Goal: Task Accomplishment & Management: Manage account settings

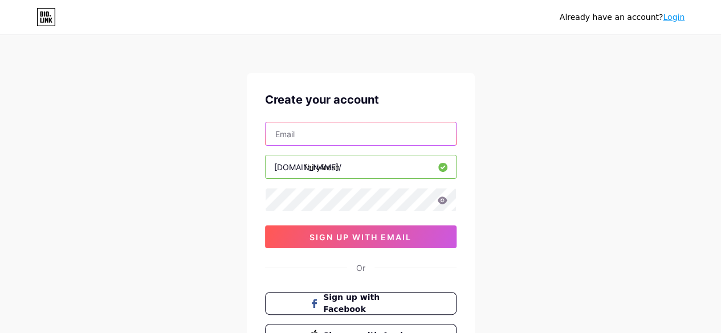
click at [348, 138] on input "text" at bounding box center [361, 134] width 190 height 23
type input "[EMAIL_ADDRESS][DOMAIN_NAME]"
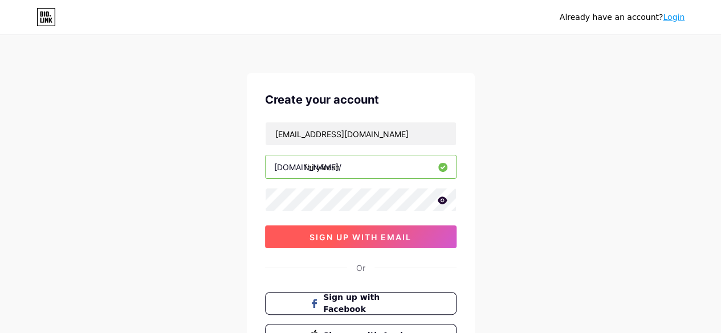
click at [350, 241] on button "sign up with email" at bounding box center [360, 237] width 191 height 23
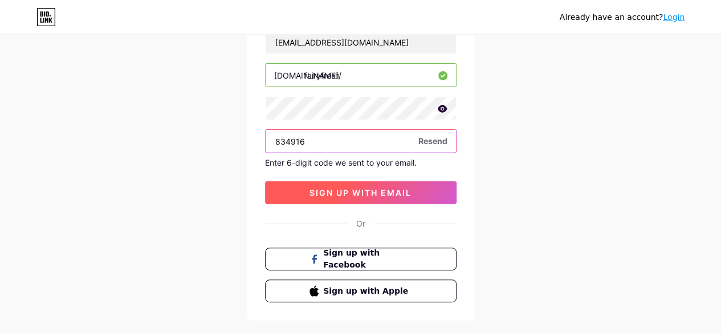
scroll to position [91, 0]
type input "834916"
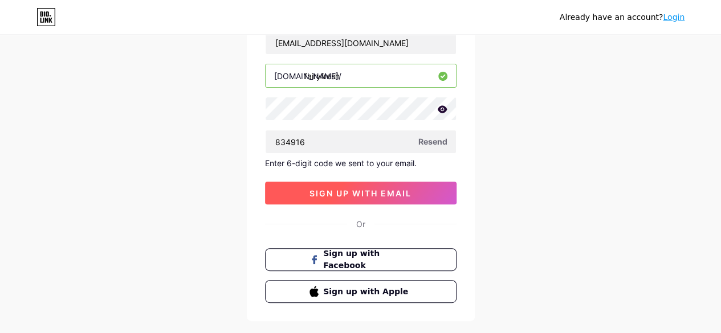
click at [378, 189] on span "sign up with email" at bounding box center [360, 194] width 102 height 10
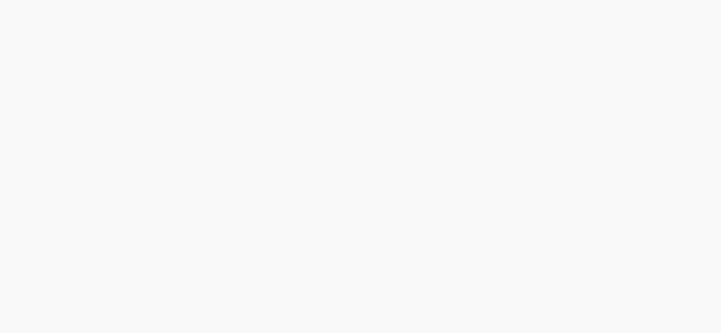
scroll to position [0, 0]
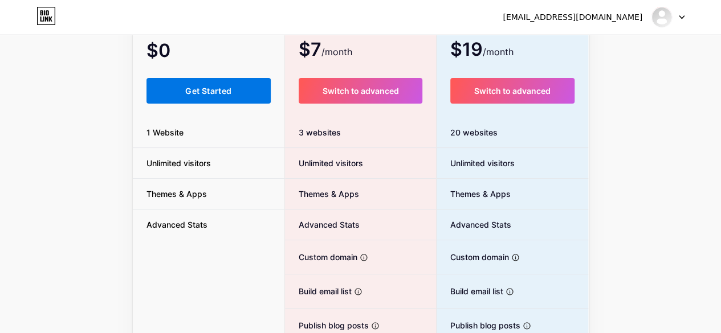
scroll to position [43, 0]
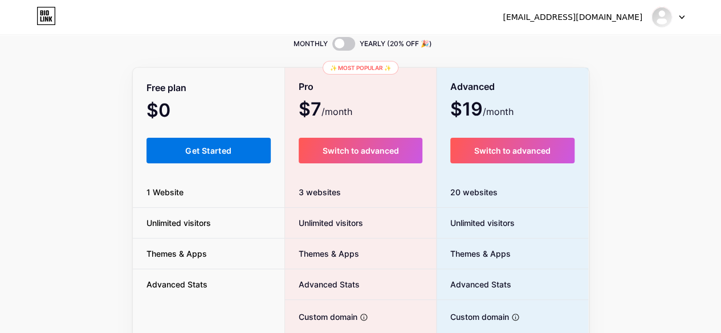
click at [223, 151] on span "Get Started" at bounding box center [208, 151] width 46 height 10
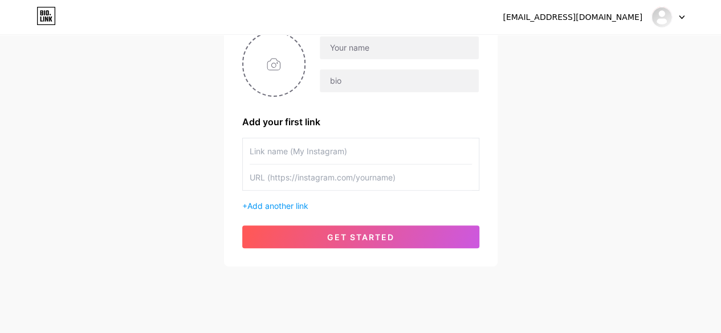
scroll to position [104, 0]
click at [296, 177] on input "text" at bounding box center [361, 177] width 222 height 26
click at [262, 210] on div "+ Add another link" at bounding box center [360, 205] width 237 height 12
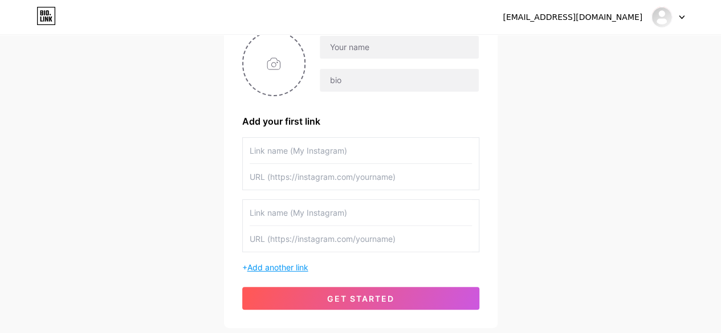
click at [285, 267] on span "Add another link" at bounding box center [277, 268] width 61 height 10
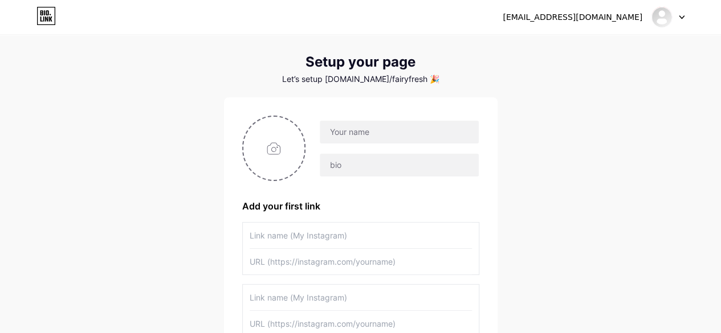
scroll to position [0, 0]
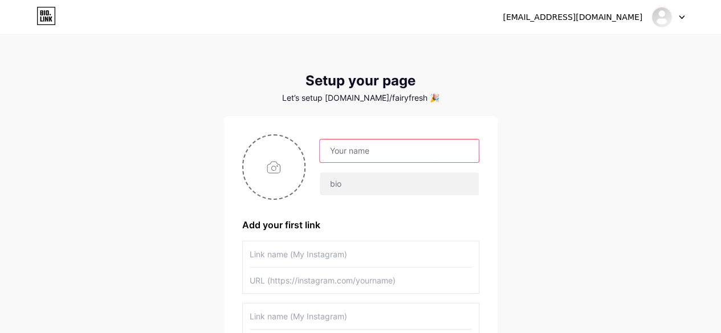
click at [358, 160] on input "text" at bounding box center [399, 151] width 158 height 23
type input "Fairy Fresh"
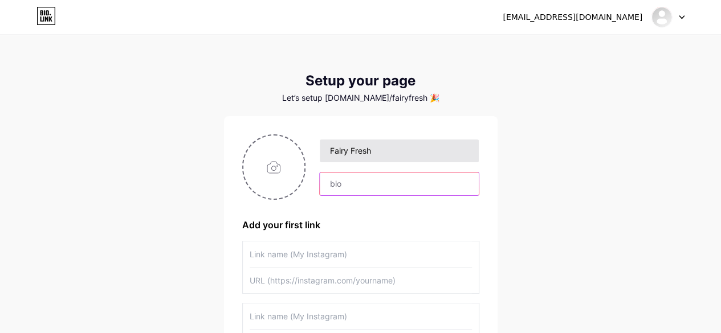
type input "C"
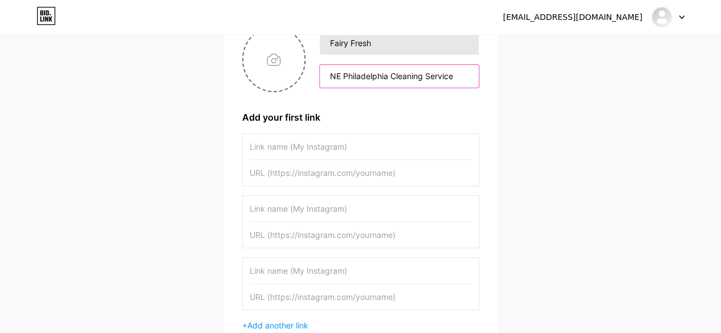
scroll to position [107, 0]
type input "NE Philadelphia Cleaning Service"
click at [305, 149] on input "text" at bounding box center [361, 147] width 222 height 26
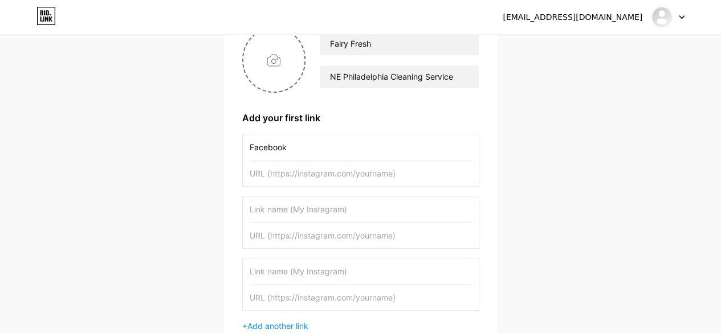
type input "Facebook"
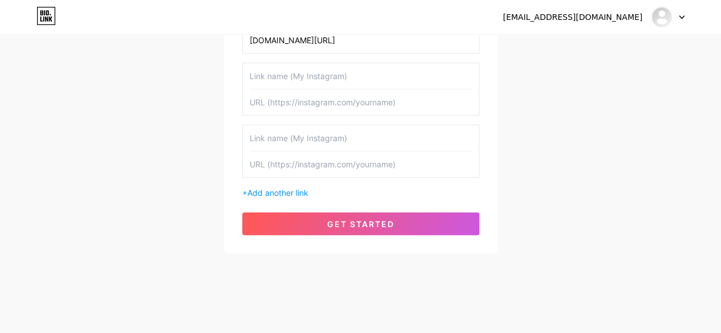
type input "[DOMAIN_NAME][URL]"
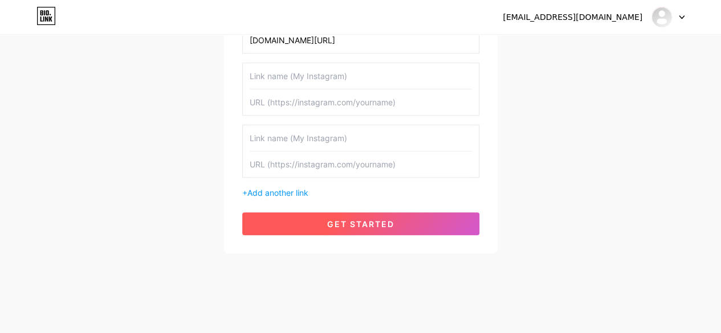
drag, startPoint x: 318, startPoint y: 233, endPoint x: 323, endPoint y: 214, distance: 20.0
click at [323, 214] on div "Fairy Fresh NE Philadelphia Cleaning Service Add your first link Facebook [DOMA…" at bounding box center [360, 65] width 273 height 378
click at [323, 214] on button "get started" at bounding box center [360, 224] width 237 height 23
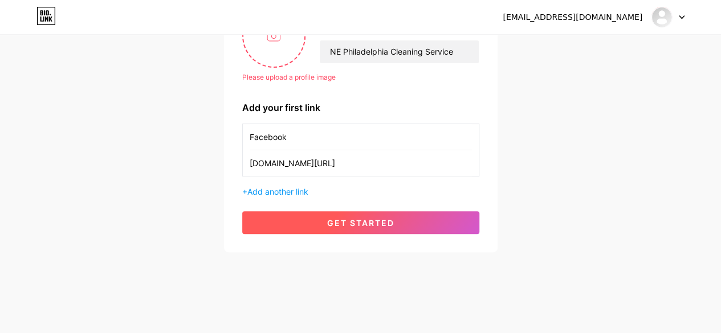
scroll to position [72, 0]
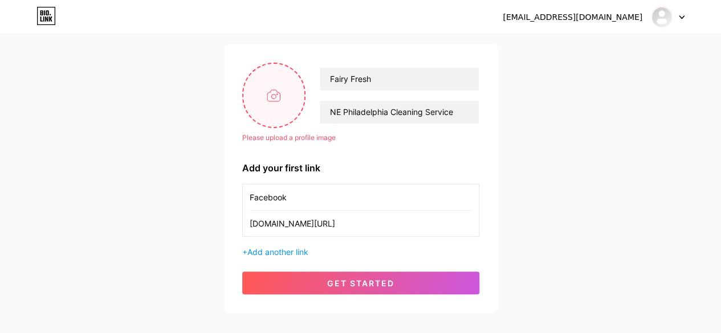
click at [250, 72] on input "file" at bounding box center [274, 95] width 62 height 63
type input "C:\fakepath\IMG_20250810_163936.jpg"
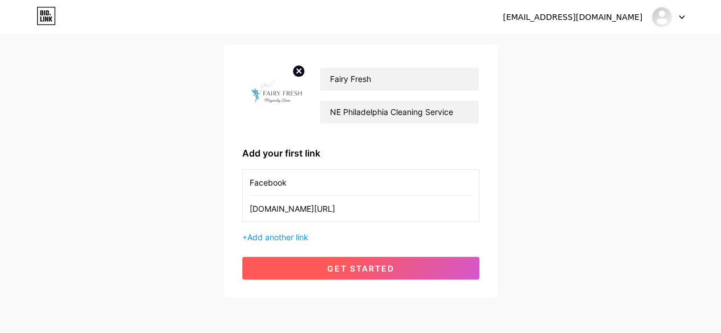
click at [302, 272] on button "get started" at bounding box center [360, 268] width 237 height 23
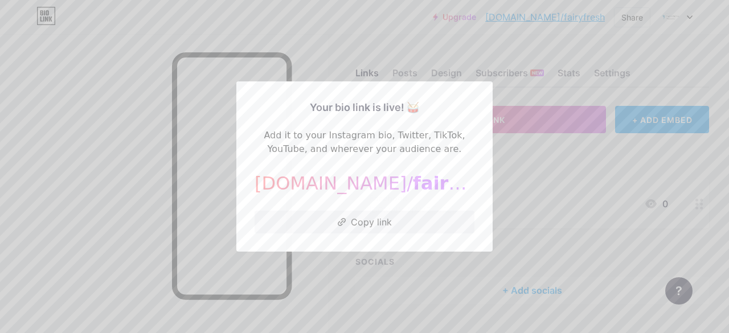
click at [591, 273] on div at bounding box center [364, 166] width 729 height 333
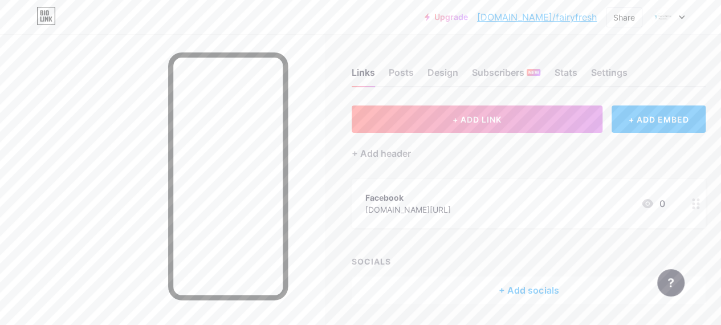
scroll to position [36, 0]
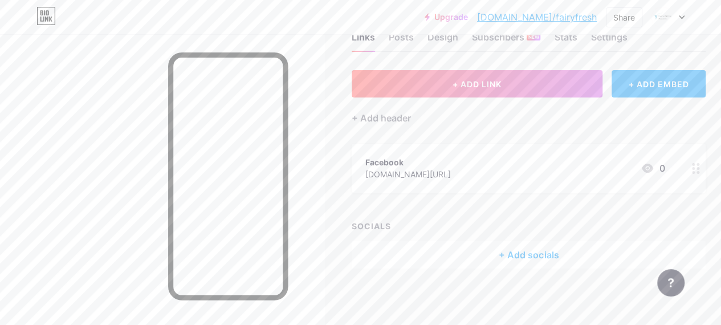
click at [502, 259] on div "+ Add socials" at bounding box center [529, 254] width 354 height 27
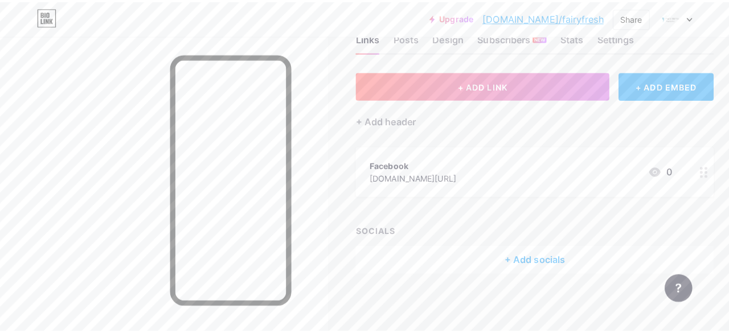
scroll to position [27, 0]
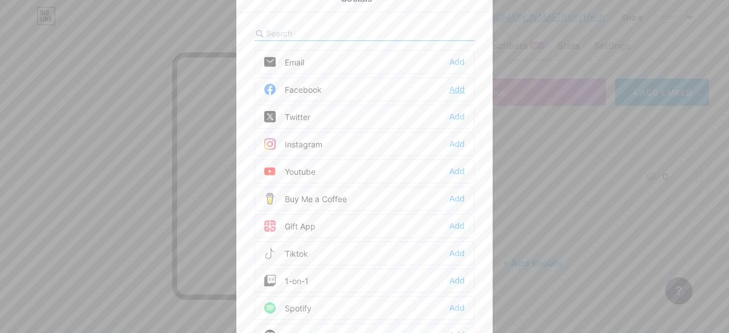
click at [450, 91] on div "Add" at bounding box center [457, 89] width 15 height 11
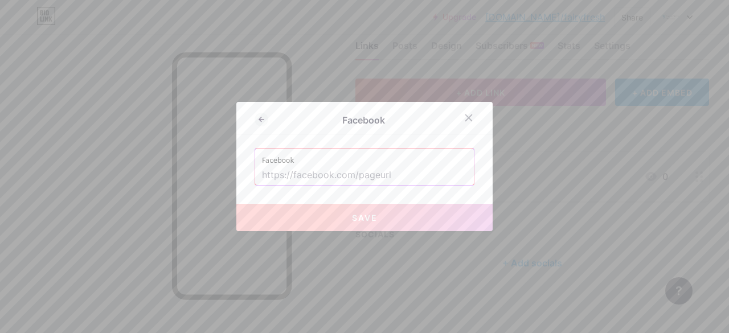
click at [388, 172] on input "text" at bounding box center [364, 175] width 205 height 19
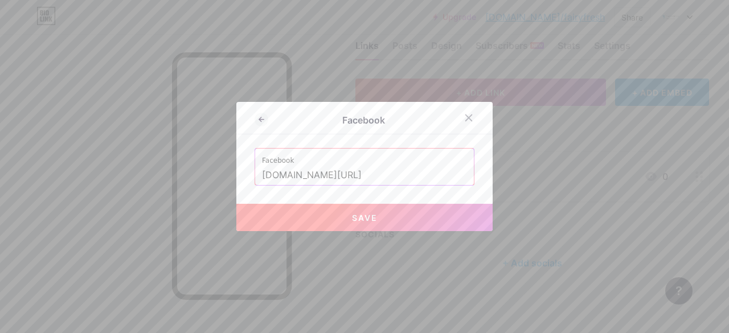
click at [378, 216] on button "Save" at bounding box center [364, 217] width 256 height 27
type input "[URL][DOMAIN_NAME]"
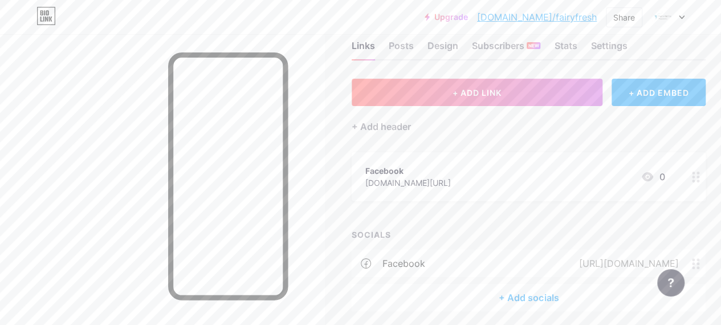
click at [695, 175] on circle at bounding box center [693, 176] width 3 height 3
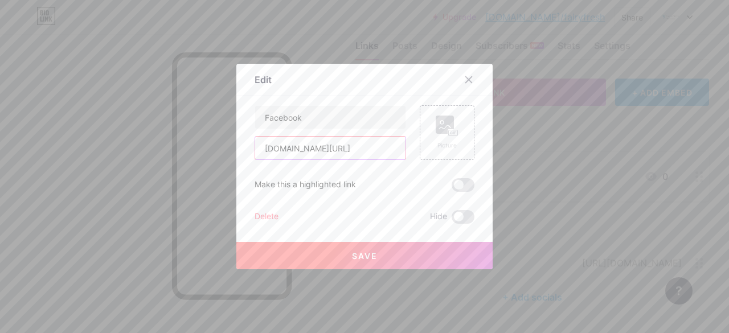
drag, startPoint x: 367, startPoint y: 148, endPoint x: 399, endPoint y: 164, distance: 35.4
click at [399, 164] on div "Facebook [DOMAIN_NAME][URL] Picture Make this a highlighted link Delete Hide Sa…" at bounding box center [365, 164] width 220 height 119
click at [465, 83] on icon at bounding box center [468, 79] width 9 height 9
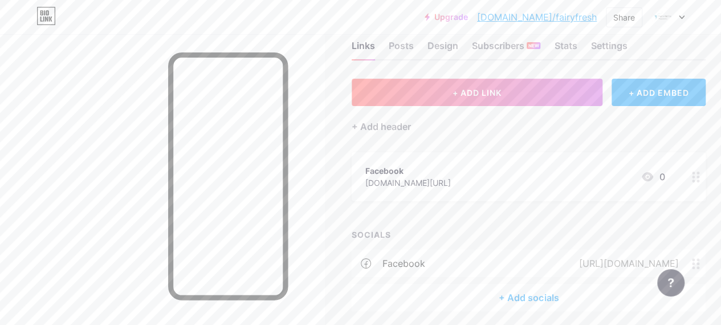
click at [476, 289] on div "+ Add socials" at bounding box center [529, 297] width 354 height 27
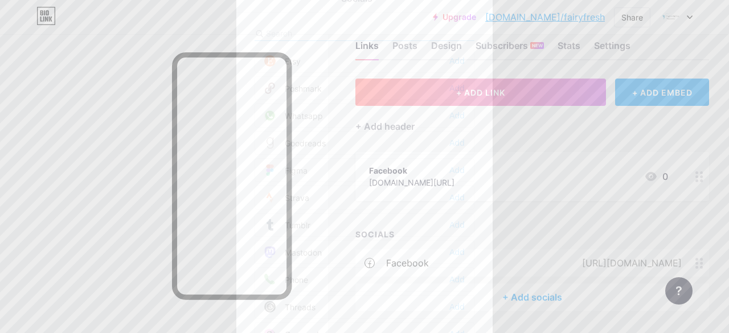
scroll to position [931, 0]
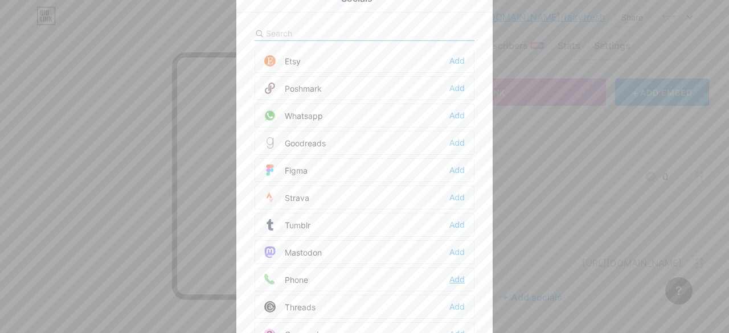
click at [455, 274] on div "Add" at bounding box center [457, 279] width 15 height 11
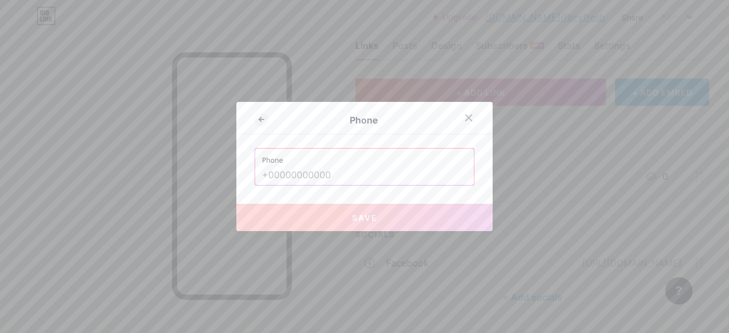
click at [364, 177] on input "text" at bounding box center [364, 175] width 205 height 19
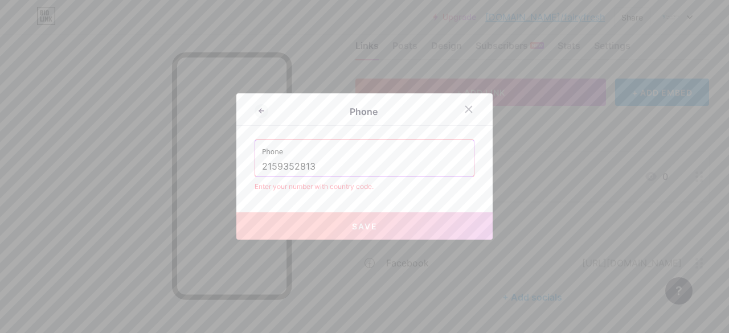
click at [262, 166] on input "2159352813" at bounding box center [364, 166] width 205 height 19
click at [307, 217] on button "Save" at bounding box center [364, 226] width 256 height 27
click at [307, 218] on button "Save" at bounding box center [364, 226] width 256 height 27
drag, startPoint x: 345, startPoint y: 157, endPoint x: 343, endPoint y: 171, distance: 14.3
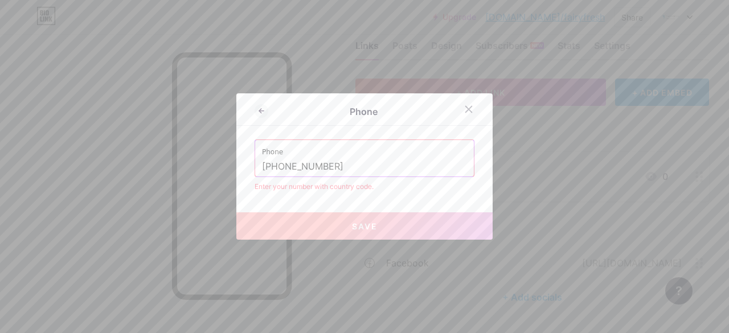
click at [343, 171] on div "Phone [PHONE_NUMBER]" at bounding box center [364, 158] width 219 height 36
click at [343, 171] on input "[PHONE_NUMBER]" at bounding box center [364, 166] width 205 height 19
click at [256, 167] on div "Phone [PHONE_NUMBER]" at bounding box center [364, 158] width 219 height 36
click at [262, 167] on input "[PHONE_NUMBER]" at bounding box center [364, 166] width 205 height 19
click at [364, 168] on input "[PHONE_NUMBER]" at bounding box center [364, 166] width 205 height 19
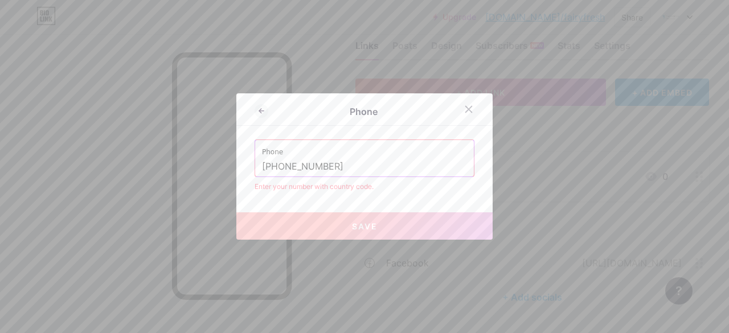
click at [364, 168] on input "[PHONE_NUMBER]" at bounding box center [364, 166] width 205 height 19
type input "[PHONE_NUMBER]"
click at [368, 234] on button "Save" at bounding box center [364, 226] width 256 height 27
click at [464, 108] on icon at bounding box center [468, 109] width 9 height 9
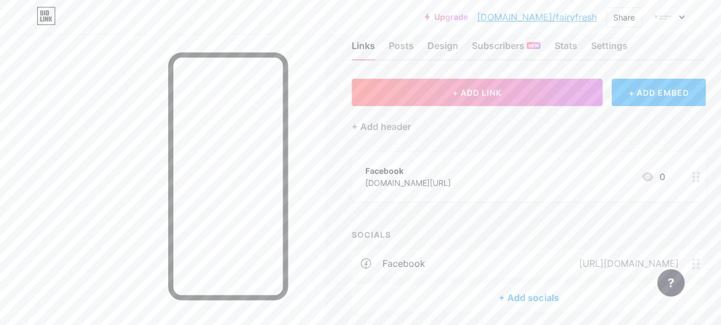
click at [525, 296] on div "+ Add socials" at bounding box center [529, 297] width 354 height 27
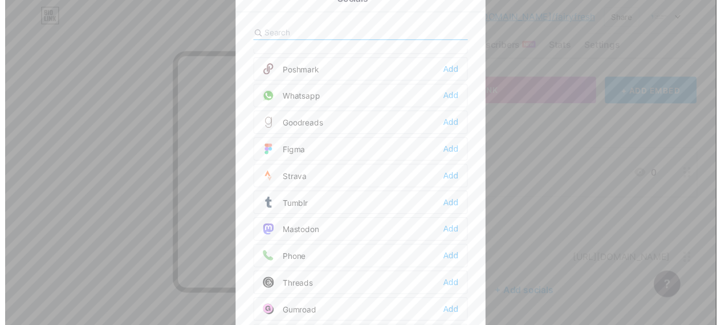
scroll to position [1010, 0]
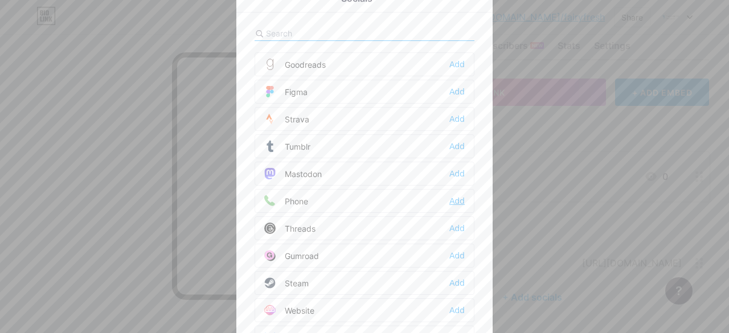
click at [452, 195] on div "Add" at bounding box center [457, 200] width 15 height 11
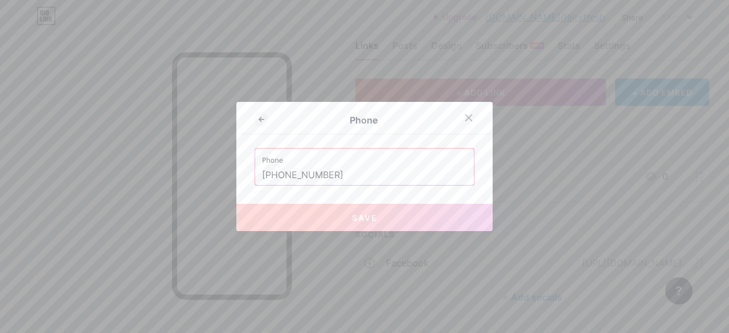
click at [307, 217] on button "Save" at bounding box center [364, 217] width 256 height 27
click at [337, 178] on input "[PHONE_NUMBER]" at bounding box center [364, 175] width 205 height 19
click at [352, 219] on span "Save" at bounding box center [365, 218] width 26 height 10
click at [270, 168] on input "[PHONE_NUMBER]" at bounding box center [364, 175] width 205 height 19
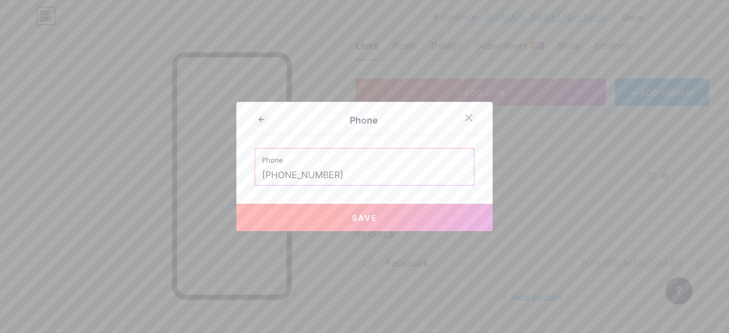
click at [330, 206] on button "Save" at bounding box center [364, 217] width 256 height 27
type input "tel:[PHONE_NUMBER]"
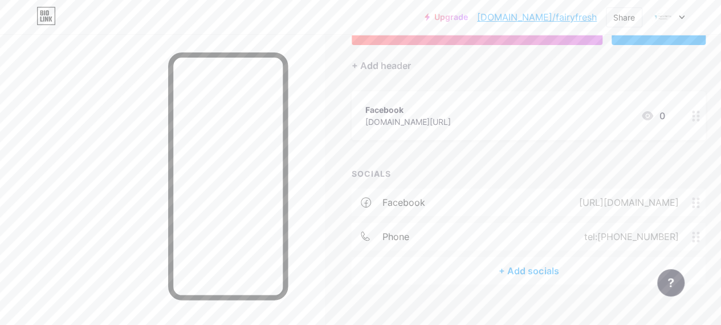
scroll to position [89, 0]
click at [699, 114] on circle at bounding box center [697, 115] width 3 height 3
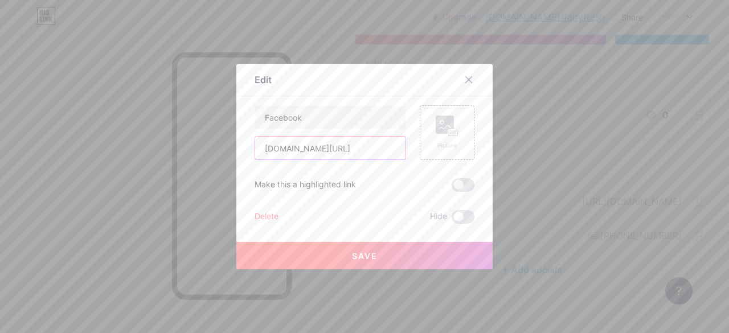
drag, startPoint x: 376, startPoint y: 154, endPoint x: 207, endPoint y: 155, distance: 168.7
click at [207, 155] on div "Edit Content YouTube Play YouTube video without leaving your page. ADD Vimeo Pl…" at bounding box center [364, 166] width 729 height 333
drag, startPoint x: 334, startPoint y: 119, endPoint x: 164, endPoint y: 100, distance: 171.3
click at [164, 100] on div "Edit Content YouTube Play YouTube video without leaving your page. ADD Vimeo Pl…" at bounding box center [364, 166] width 729 height 333
type input "Fairy Fresh"
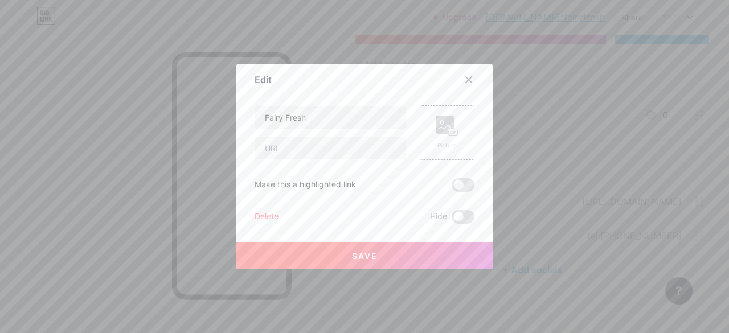
click at [328, 265] on button "Save" at bounding box center [364, 255] width 256 height 27
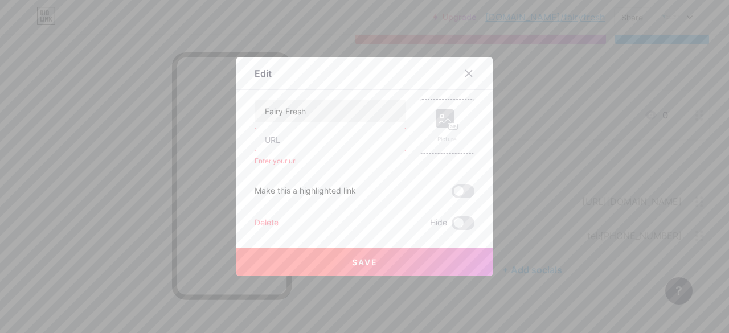
click at [353, 254] on button "Save" at bounding box center [364, 261] width 256 height 27
click at [463, 221] on span at bounding box center [463, 224] width 23 height 14
click at [452, 226] on input "checkbox" at bounding box center [452, 226] width 0 height 0
click at [269, 220] on div "Delete" at bounding box center [267, 224] width 24 height 14
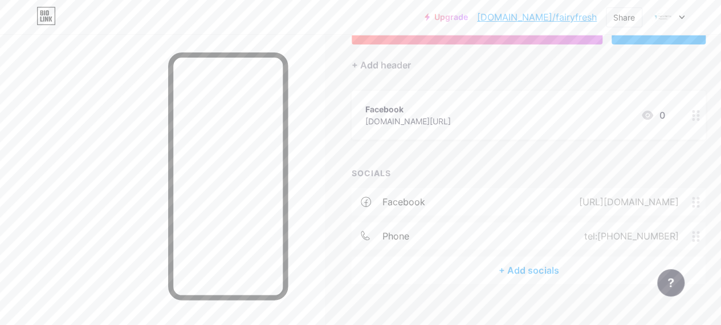
click at [428, 210] on span "Confirm" at bounding box center [424, 206] width 35 height 12
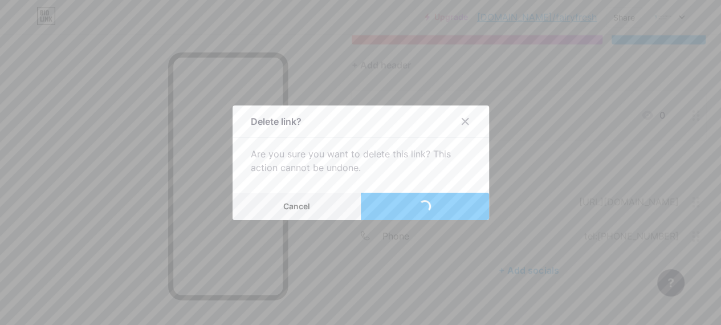
scroll to position [37, 0]
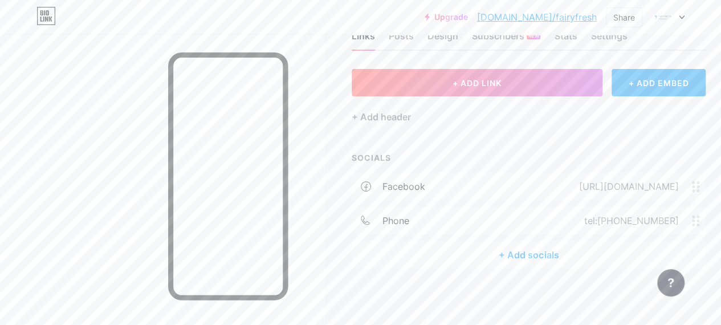
click at [526, 252] on div "+ Add socials" at bounding box center [529, 254] width 354 height 27
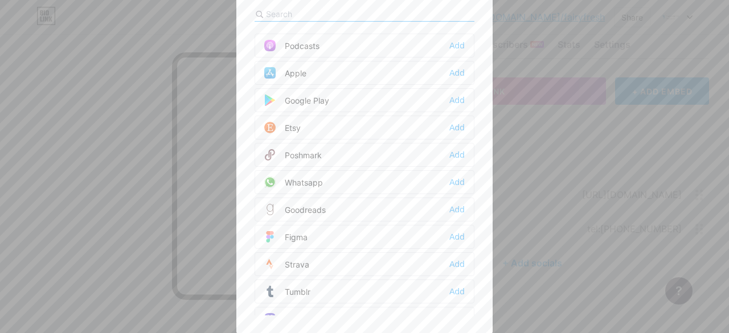
scroll to position [844, 0]
click at [324, 14] on input "text" at bounding box center [329, 14] width 126 height 12
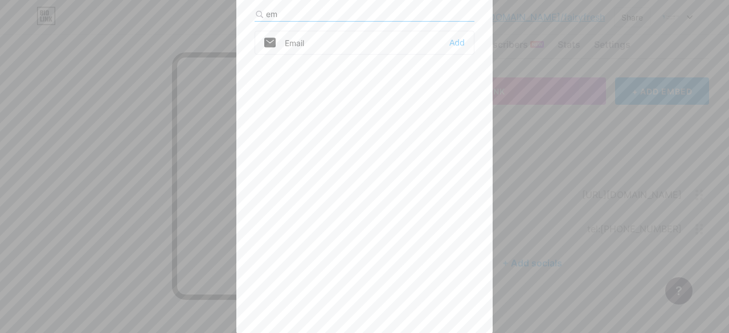
scroll to position [0, 0]
type input "email"
click at [451, 37] on div "Add" at bounding box center [457, 42] width 15 height 11
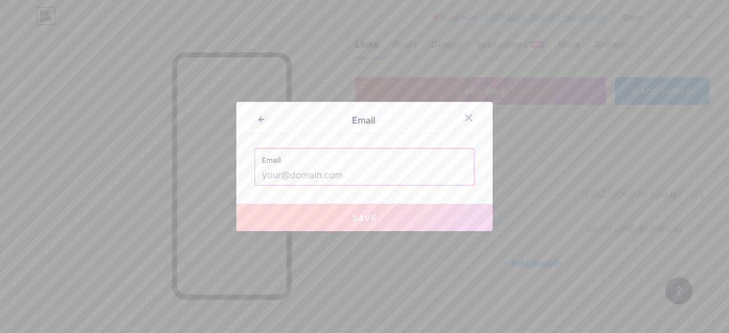
click at [347, 170] on input "text" at bounding box center [364, 175] width 205 height 19
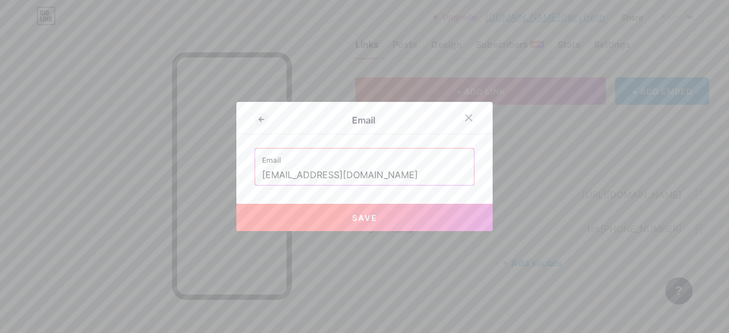
click at [369, 211] on button "Save" at bounding box center [364, 217] width 256 height 27
type input "mailto:[EMAIL_ADDRESS][DOMAIN_NAME]"
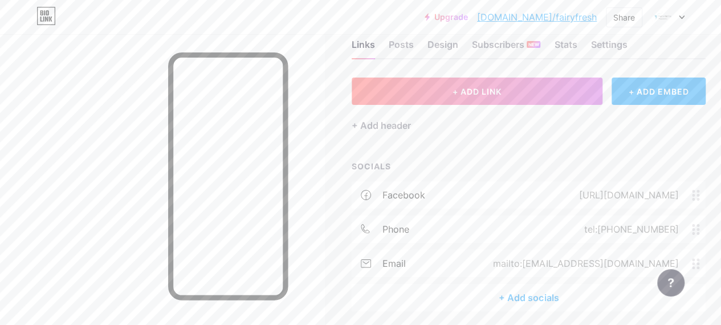
click at [507, 291] on div "+ Add socials" at bounding box center [529, 297] width 354 height 27
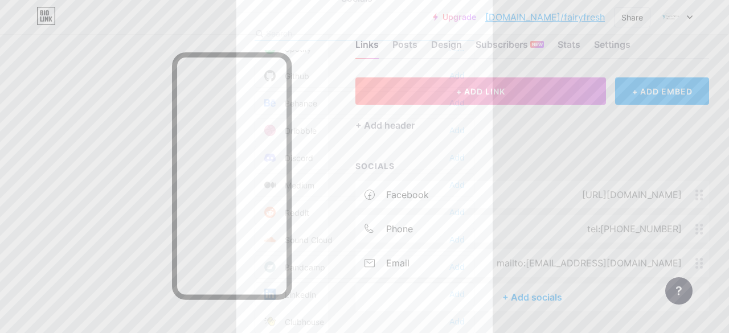
scroll to position [261, 0]
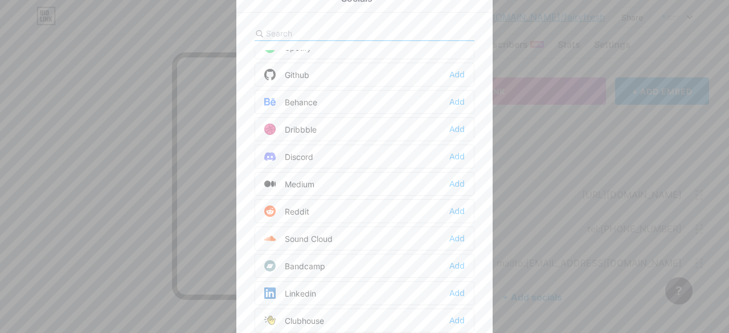
click at [331, 30] on input "text" at bounding box center [329, 33] width 126 height 12
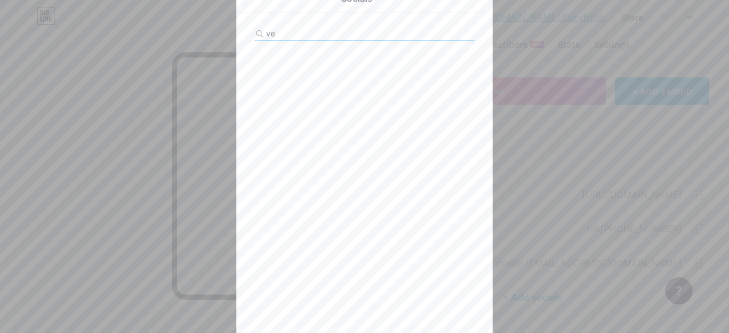
type input "v"
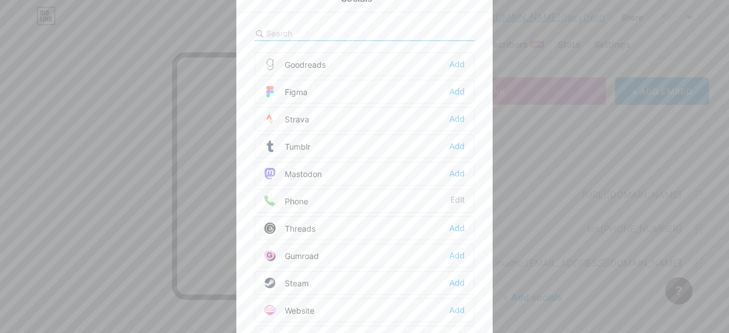
scroll to position [19, 0]
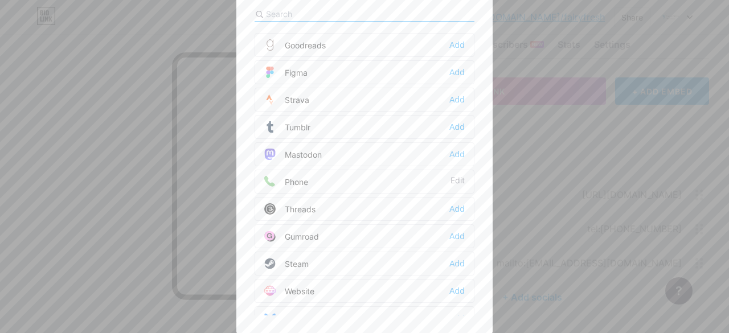
click at [581, 143] on div at bounding box center [364, 147] width 729 height 333
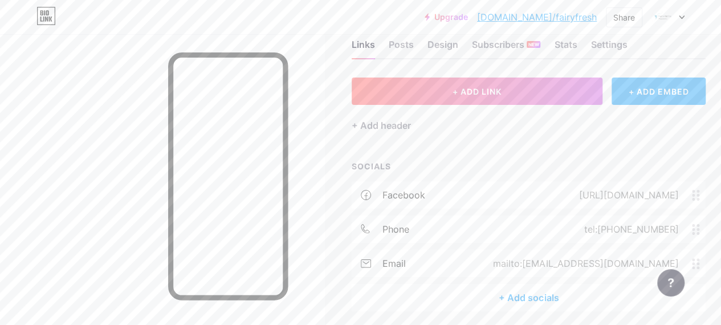
click at [659, 89] on div "+ ADD EMBED" at bounding box center [658, 90] width 94 height 27
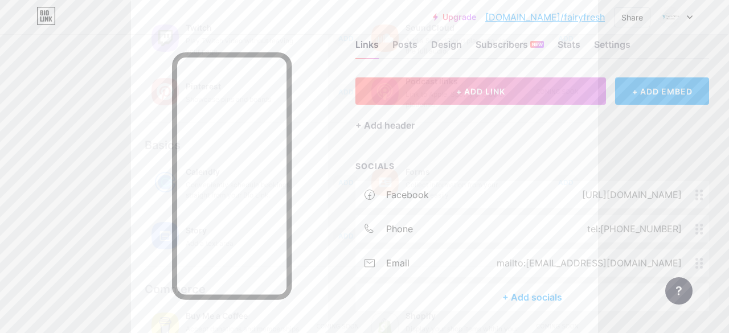
scroll to position [226, 0]
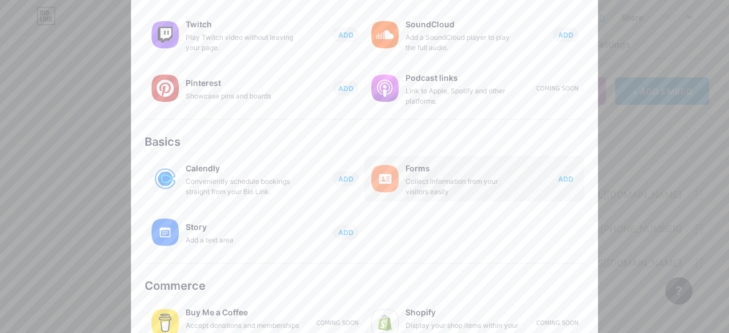
click at [568, 175] on button "ADD" at bounding box center [566, 179] width 26 height 15
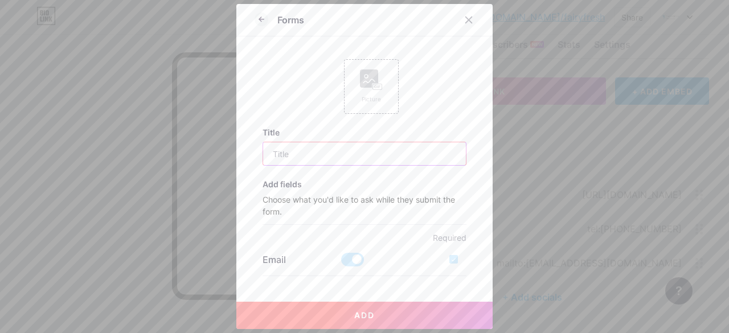
click at [307, 152] on input "text" at bounding box center [364, 153] width 203 height 23
click at [308, 157] on input "text" at bounding box center [364, 153] width 203 height 23
type input "What type of service would you like?"
click at [299, 314] on button "Add" at bounding box center [364, 315] width 256 height 27
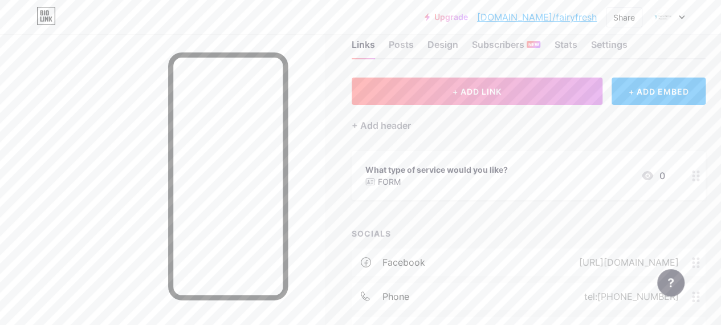
click at [470, 172] on div "What type of service would you like?" at bounding box center [436, 170] width 142 height 12
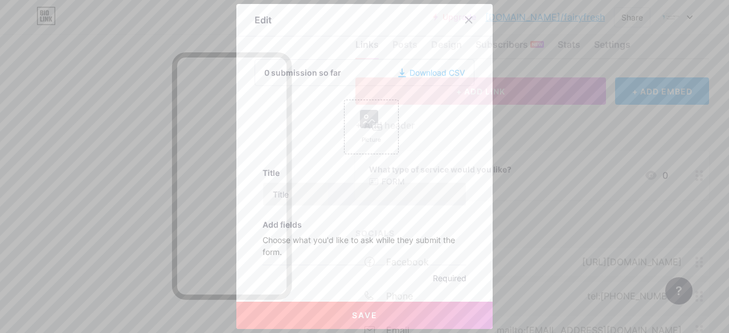
type input "What type of service would you like?"
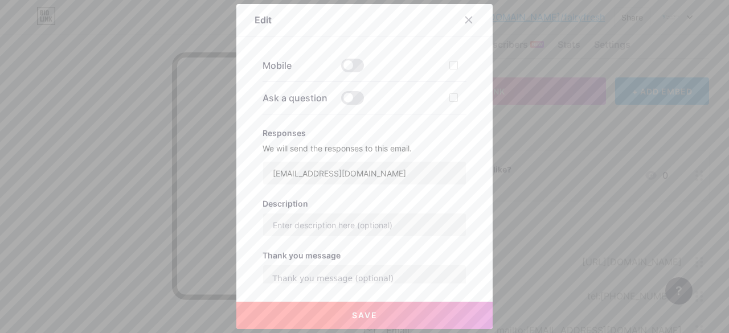
scroll to position [332, 0]
click at [350, 97] on span at bounding box center [352, 98] width 23 height 14
click at [341, 101] on input "checkbox" at bounding box center [341, 101] width 0 height 0
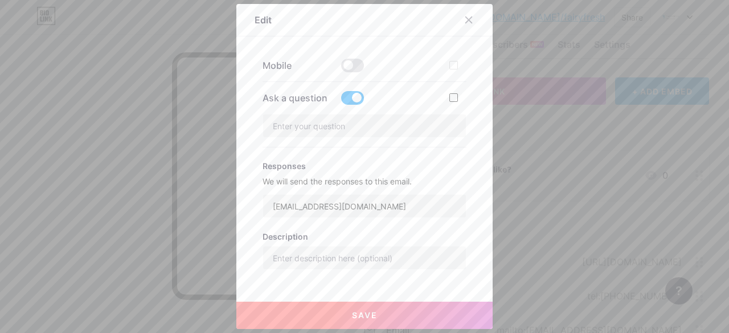
click at [452, 97] on div at bounding box center [454, 97] width 9 height 9
click at [467, 104] on input "checkbox" at bounding box center [470, 107] width 7 height 7
checkbox input "true"
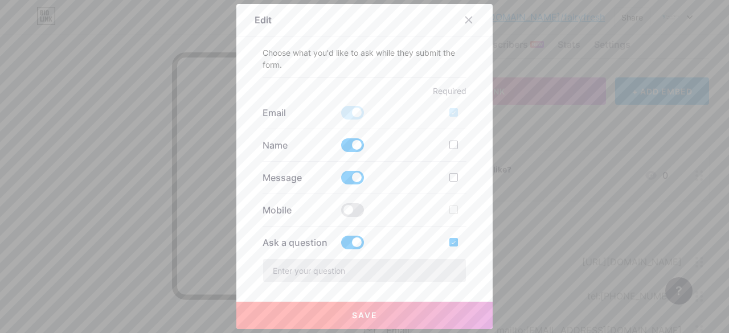
scroll to position [186, 0]
click at [455, 145] on label at bounding box center [458, 146] width 17 height 11
click at [467, 153] on input "checkbox" at bounding box center [470, 156] width 7 height 7
checkbox input "true"
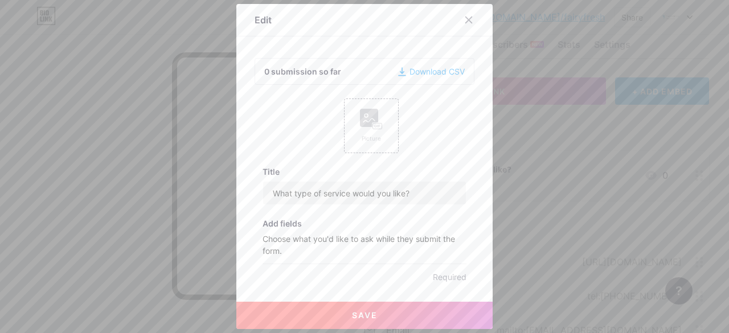
scroll to position [0, 0]
drag, startPoint x: 421, startPoint y: 193, endPoint x: 231, endPoint y: 205, distance: 189.5
click at [231, 205] on div "Edit 0 submission so far Download CSV Picture Title What type of service would …" at bounding box center [364, 166] width 729 height 333
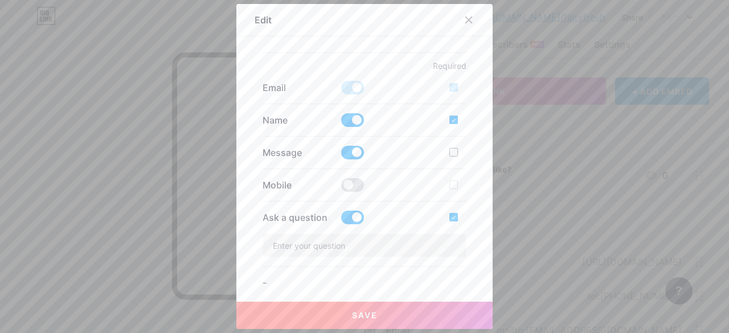
scroll to position [238, 0]
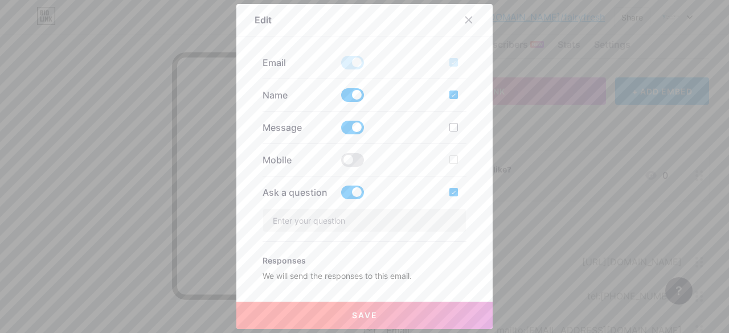
type input "We can contact you!"
click at [450, 190] on div at bounding box center [454, 192] width 9 height 9
click at [467, 198] on input "checkbox" at bounding box center [470, 201] width 7 height 7
checkbox input "false"
click at [355, 161] on span at bounding box center [352, 160] width 23 height 14
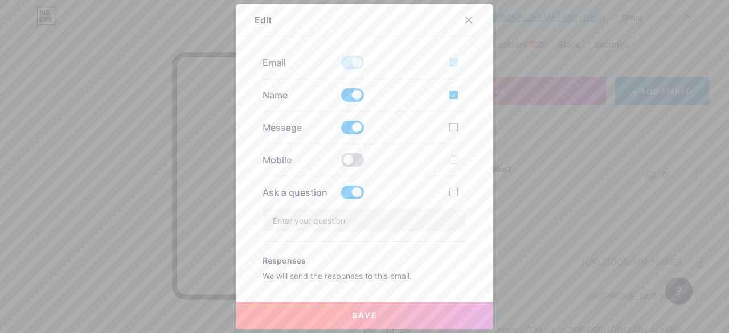
click at [341, 163] on input "checkbox" at bounding box center [341, 163] width 0 height 0
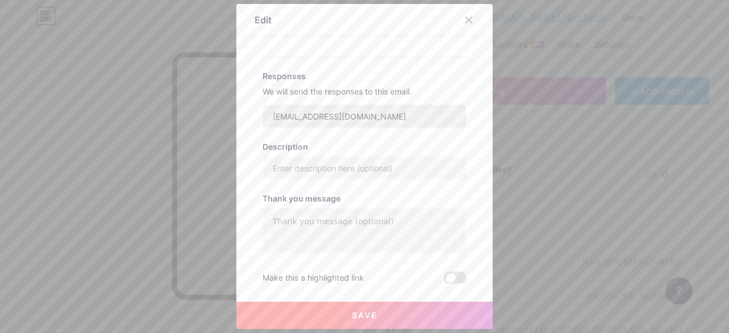
scroll to position [423, 0]
click at [317, 224] on textarea at bounding box center [364, 230] width 203 height 46
type textarea "Thank you for contacting Fairy Fresh! We will be responding to your message wit…"
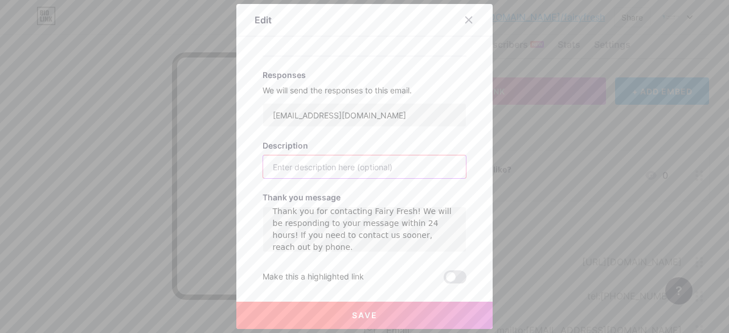
click at [324, 157] on input "text" at bounding box center [364, 167] width 203 height 23
click at [344, 315] on button "Save" at bounding box center [364, 315] width 256 height 27
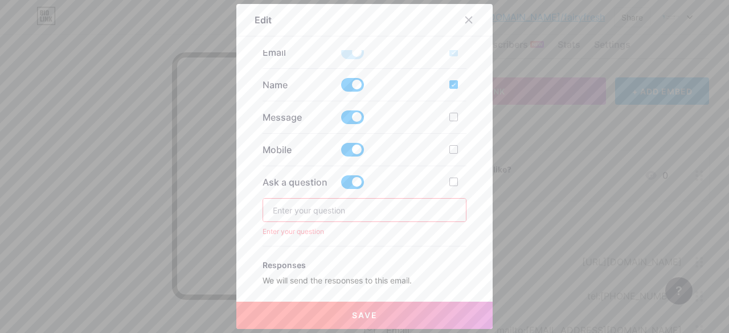
scroll to position [252, 0]
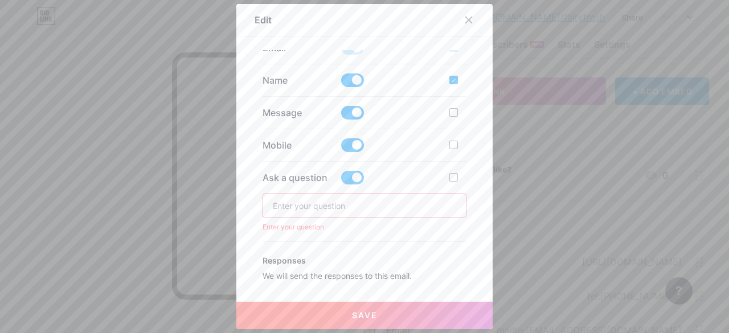
click at [313, 201] on input "text" at bounding box center [364, 205] width 203 height 23
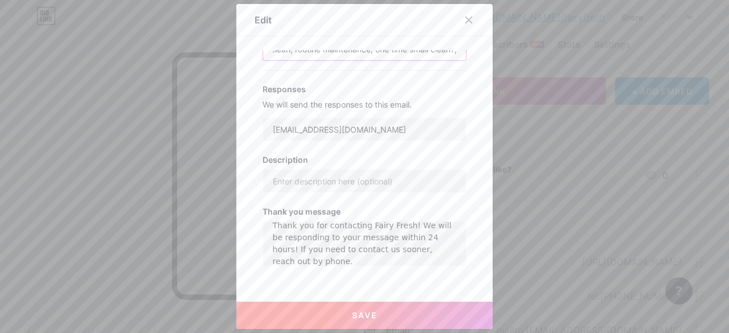
scroll to position [452, 0]
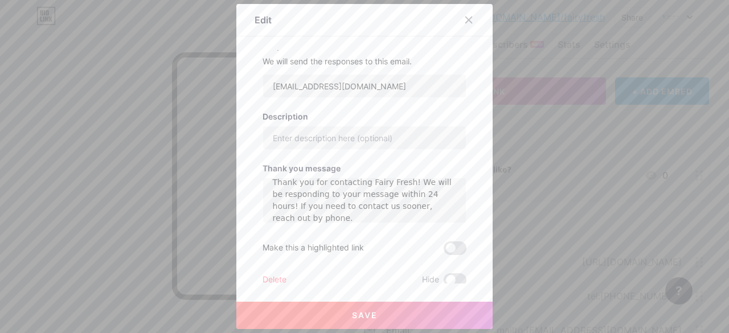
type input "What type of service are you looking for? Deep clean, routine maintenance, one …"
click at [325, 315] on button "Save" at bounding box center [364, 315] width 256 height 27
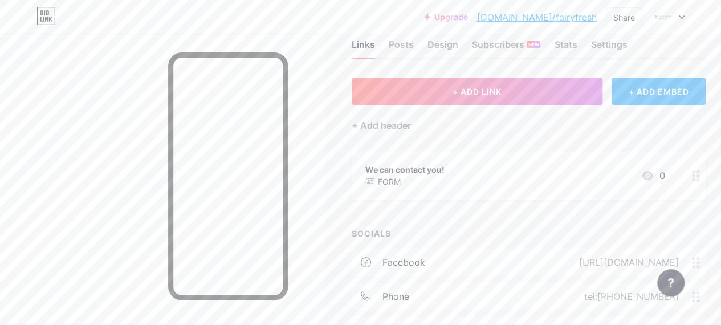
click at [686, 172] on div "We can contact you! FORM 0" at bounding box center [529, 175] width 354 height 49
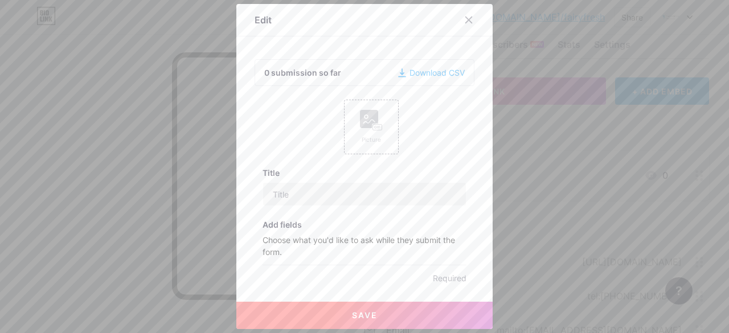
type input "We can contact you!"
checkbox input "true"
type textarea "Thank you for contacting Fairy Fresh! We will be responding to your message wit…"
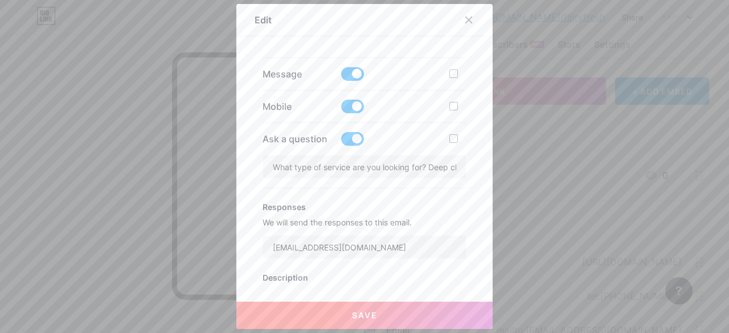
scroll to position [291, 0]
click at [319, 167] on input "What type of service are you looking for? Deep clean, routine maintenance, one …" at bounding box center [364, 167] width 203 height 23
type input "What type of cleaning service are you looking for?"
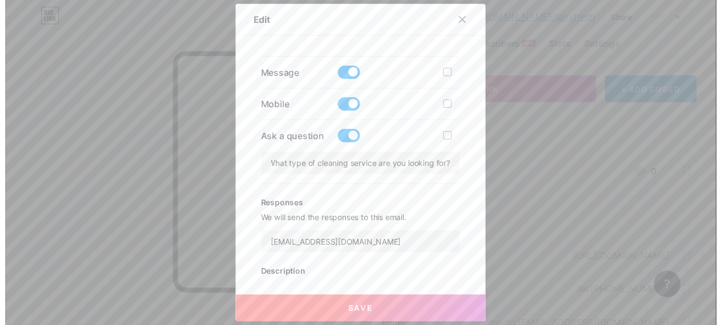
scroll to position [0, 0]
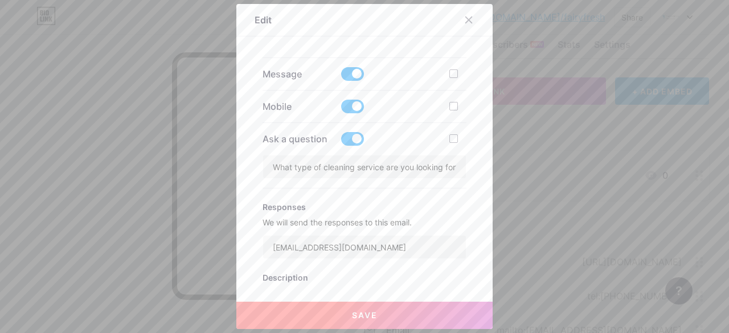
click at [360, 317] on span "Save" at bounding box center [365, 316] width 26 height 10
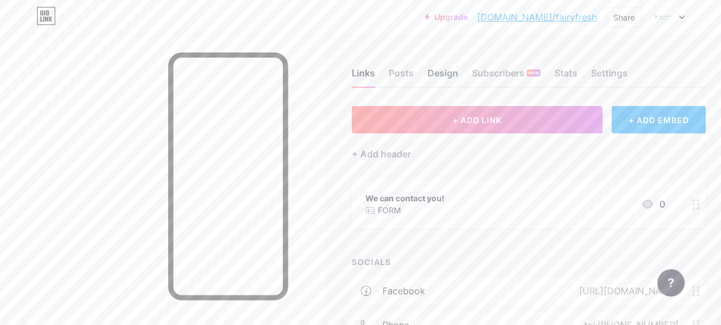
click at [441, 77] on div "Design" at bounding box center [442, 76] width 31 height 21
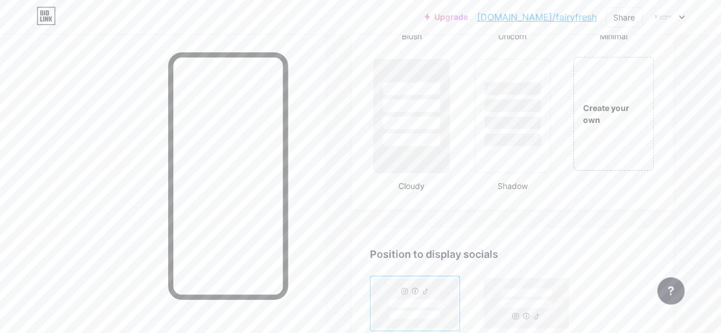
scroll to position [1285, 0]
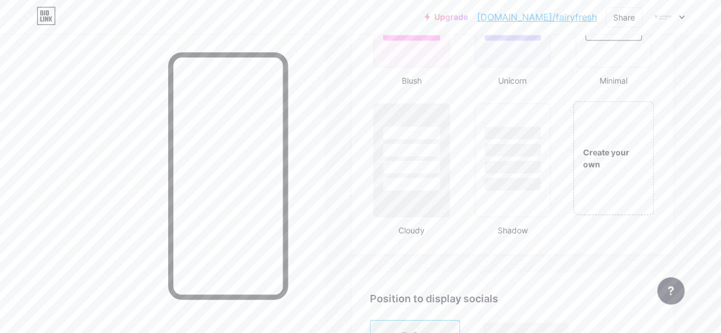
click at [618, 156] on div "Create your own" at bounding box center [613, 158] width 81 height 25
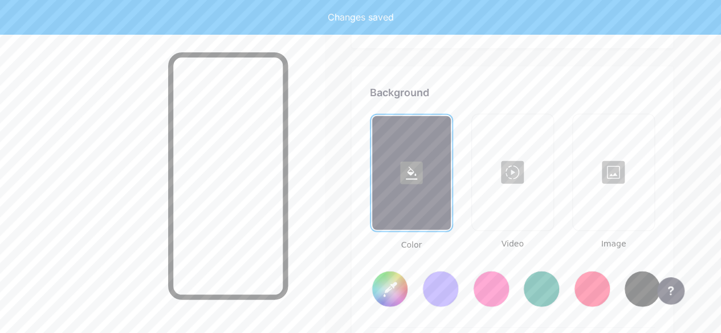
type input "#ffffff"
type input "#000000"
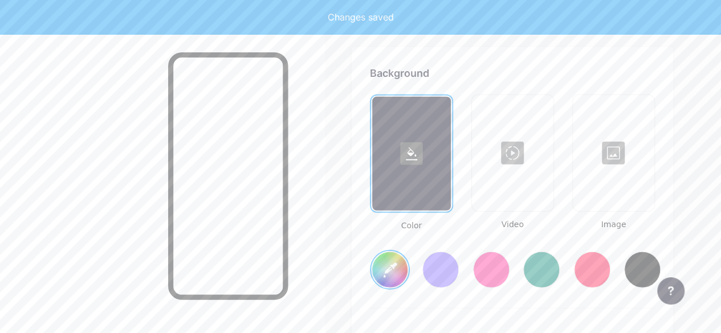
scroll to position [1513, 0]
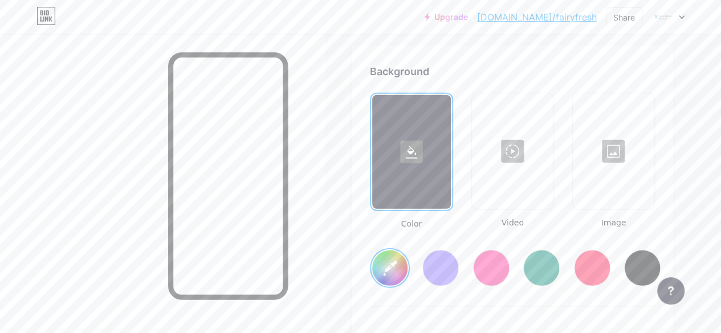
click at [619, 190] on div at bounding box center [613, 152] width 79 height 114
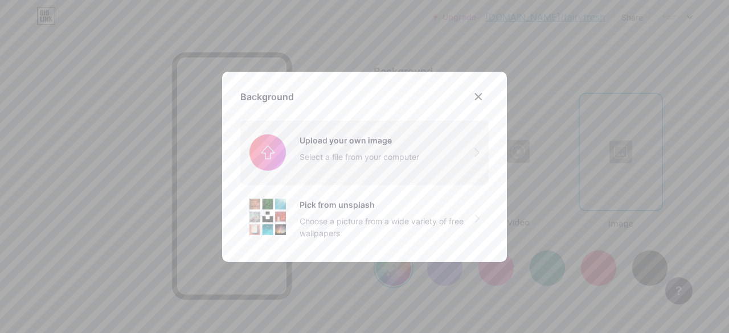
click at [312, 140] on input "file" at bounding box center [364, 153] width 248 height 64
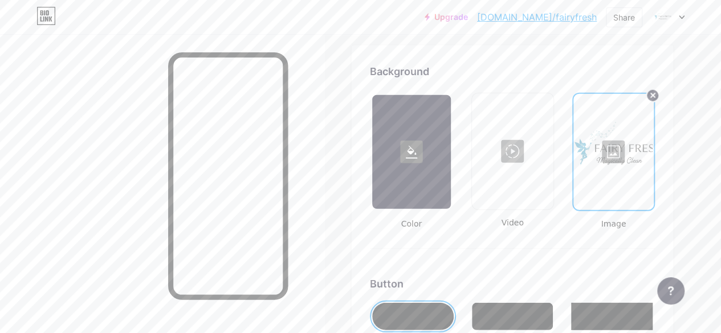
click at [618, 156] on div at bounding box center [613, 152] width 78 height 114
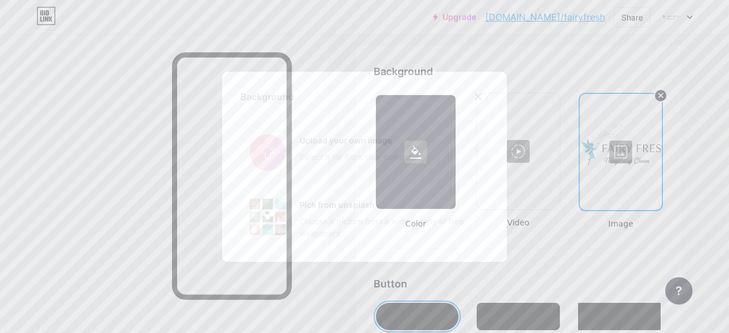
click at [370, 156] on input "file" at bounding box center [364, 153] width 248 height 64
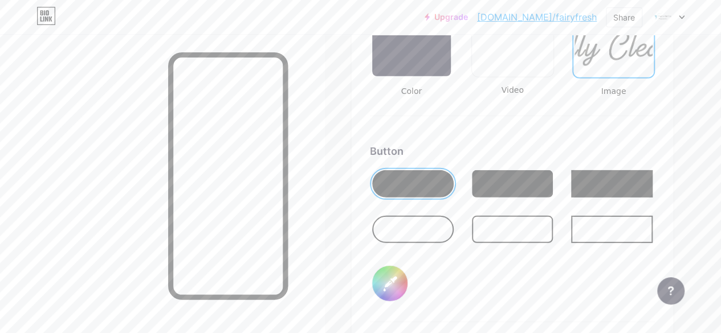
scroll to position [1644, 0]
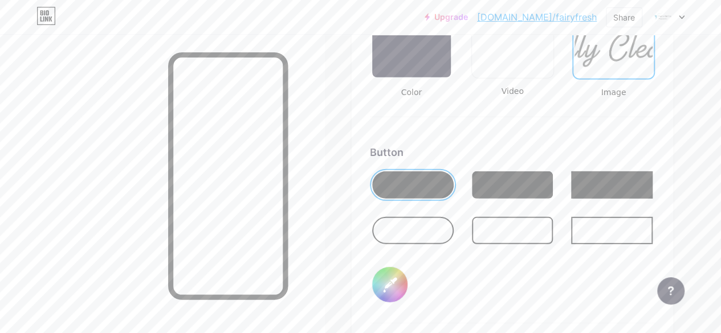
click at [488, 226] on div at bounding box center [512, 230] width 81 height 27
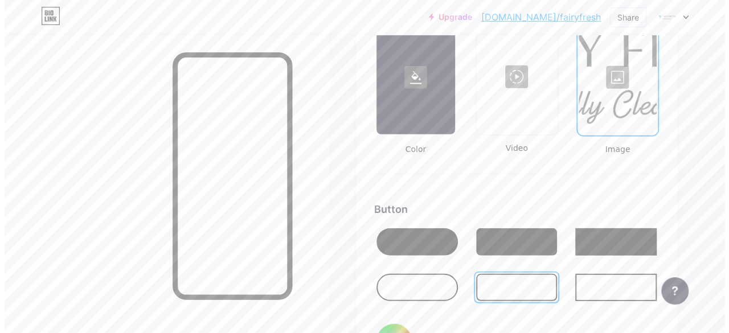
scroll to position [1587, 0]
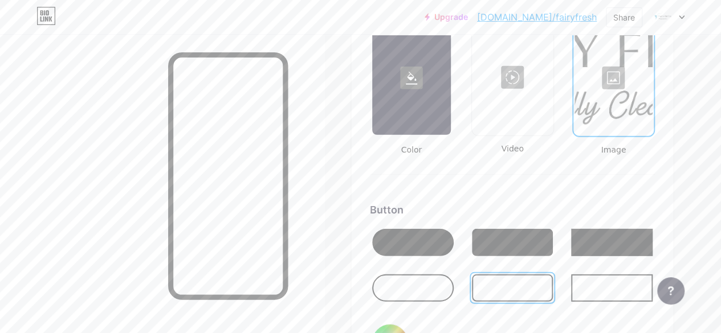
click at [609, 72] on div at bounding box center [613, 78] width 78 height 114
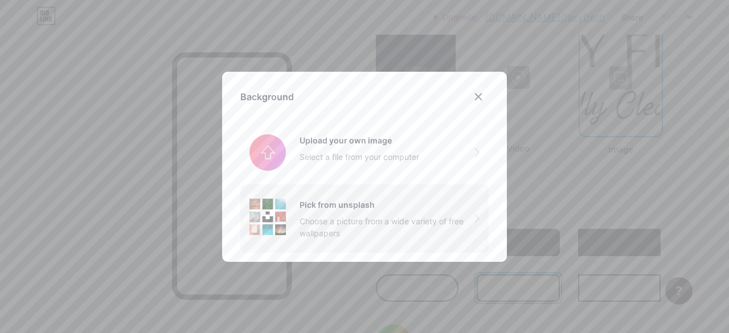
click at [353, 206] on div "Pick from unsplash" at bounding box center [387, 205] width 175 height 12
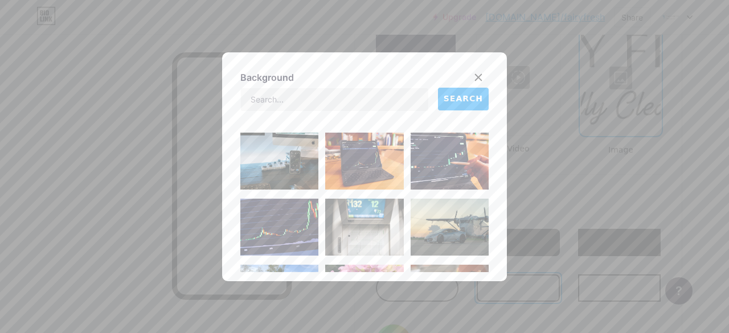
scroll to position [529, 0]
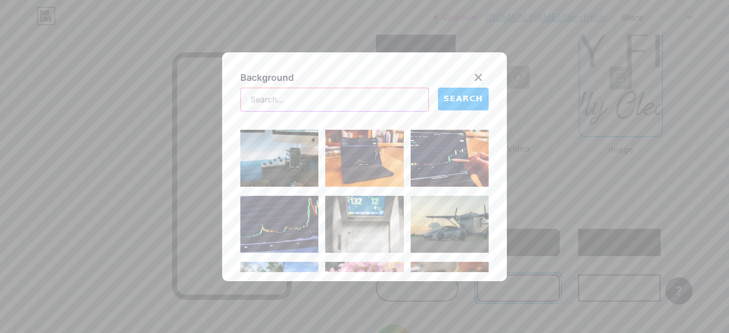
click at [341, 97] on input "text" at bounding box center [334, 99] width 187 height 23
click at [466, 104] on span "SEARCH" at bounding box center [463, 99] width 39 height 12
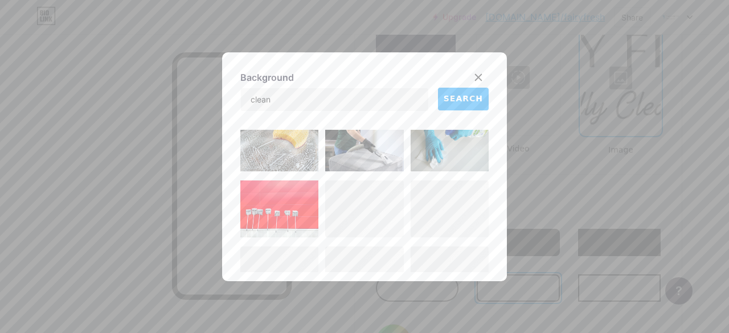
scroll to position [930, 0]
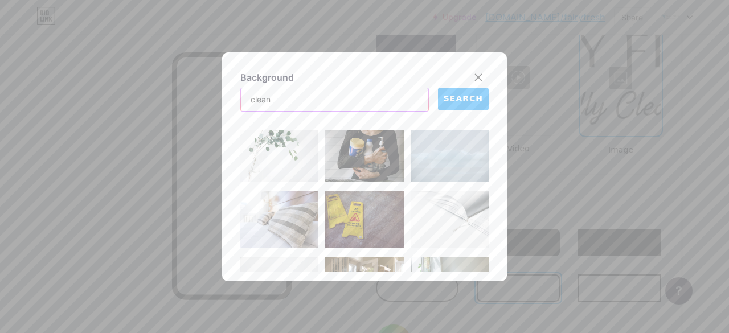
click at [311, 88] on input "clean" at bounding box center [334, 99] width 187 height 23
click at [311, 88] on input "f" at bounding box center [334, 99] width 187 height 23
click at [454, 94] on span "SEARCH" at bounding box center [463, 99] width 39 height 12
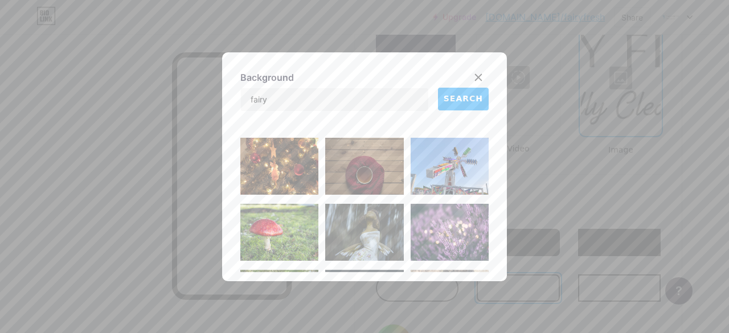
scroll to position [1998, 0]
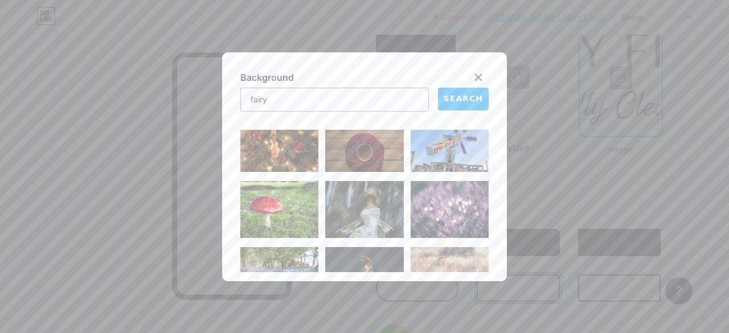
click at [329, 93] on input "fairy" at bounding box center [334, 99] width 187 height 23
type input "clean"
click at [472, 109] on button "SEARCH" at bounding box center [463, 99] width 51 height 23
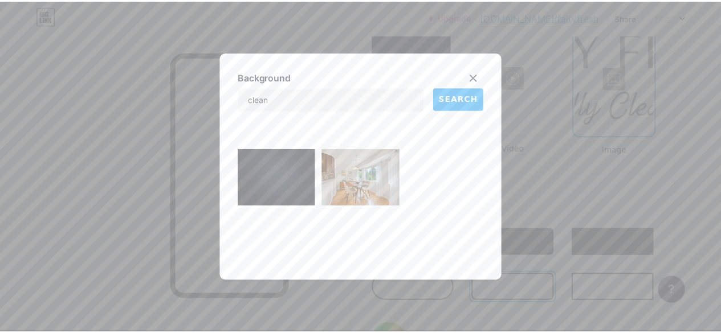
scroll to position [6391, 0]
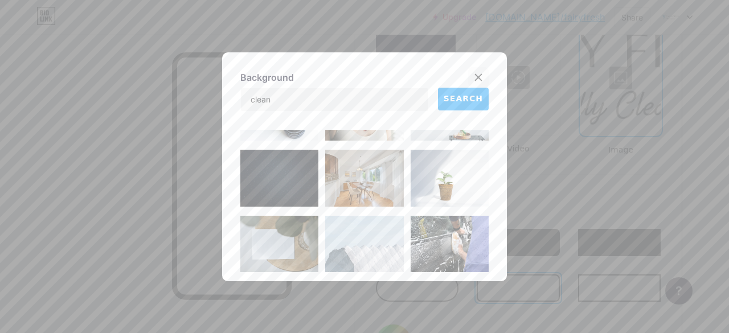
click at [481, 77] on div at bounding box center [478, 77] width 21 height 21
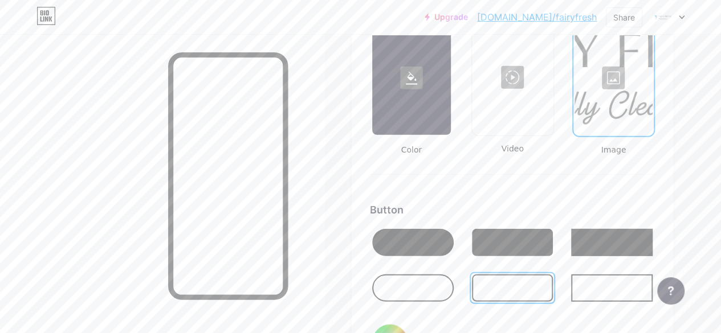
click at [428, 81] on div at bounding box center [411, 78] width 78 height 114
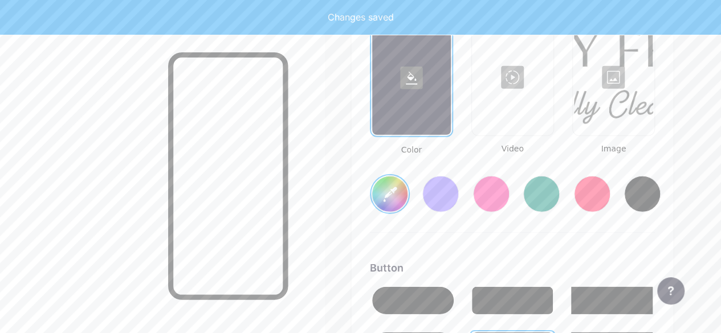
click at [400, 199] on input "#ffffff" at bounding box center [389, 194] width 35 height 35
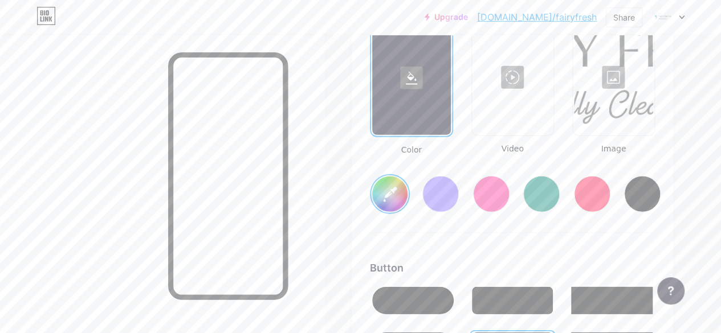
click at [451, 198] on div at bounding box center [440, 194] width 36 height 36
click at [494, 194] on div at bounding box center [491, 194] width 36 height 36
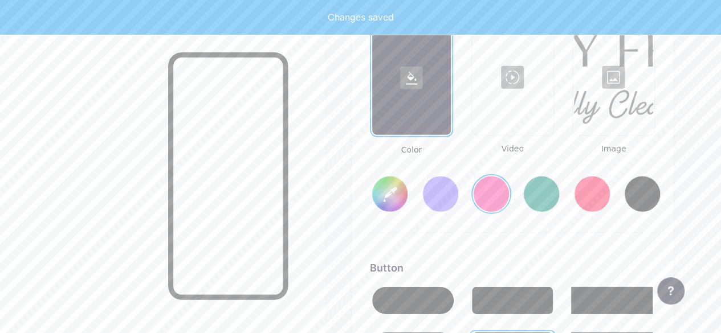
type input "#ff2e96"
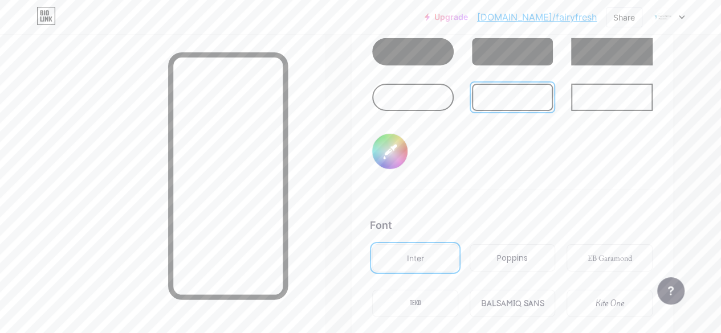
scroll to position [1835, 0]
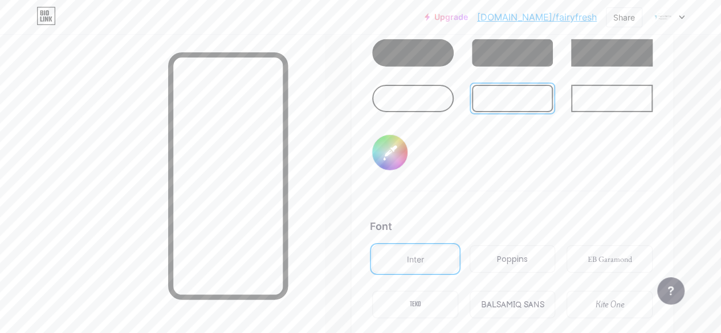
click at [402, 150] on input "#000000" at bounding box center [389, 152] width 35 height 35
type input "#6503dd"
type input "#ff2e96"
type input "#6302d9"
type input "#ff2e96"
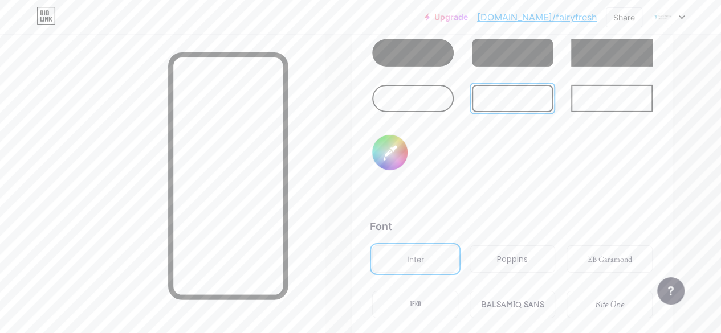
type input "#6102d4"
type input "#ff2e96"
type input "#5e02cf"
type input "#ff2e96"
type input "#5c02ca"
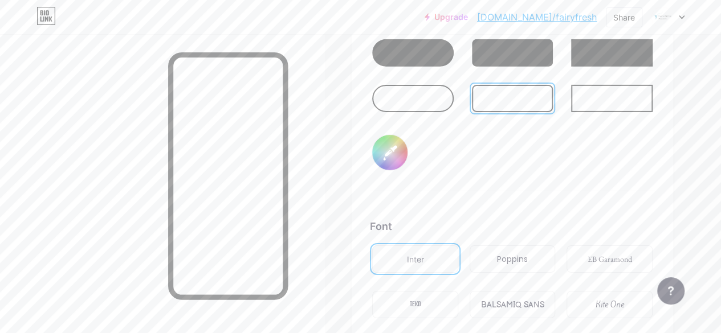
type input "#ff2e96"
type input "#5a02c5"
type input "#ff2e96"
type input "#5702c0"
type input "#ff2e96"
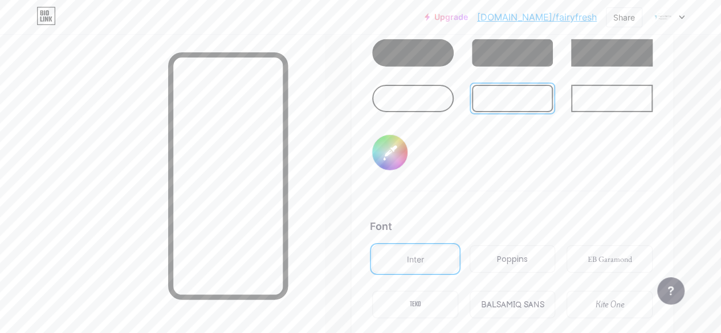
type input "#5803bf"
type input "#ff2e96"
type input "#5503ba"
type input "#ff2e96"
type input "#5504b9"
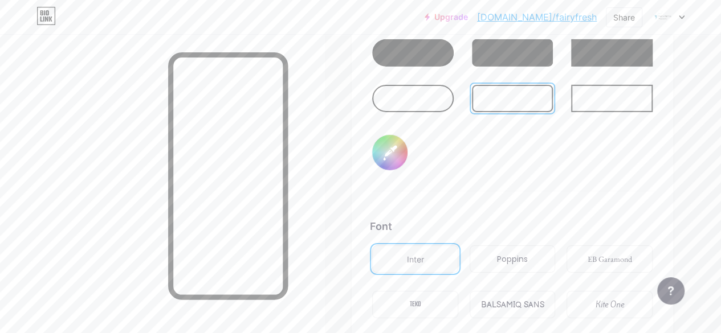
type input "#ff2e96"
type input "#5303b5"
type input "#ff2e96"
type input "#5103b0"
type input "#ff2e96"
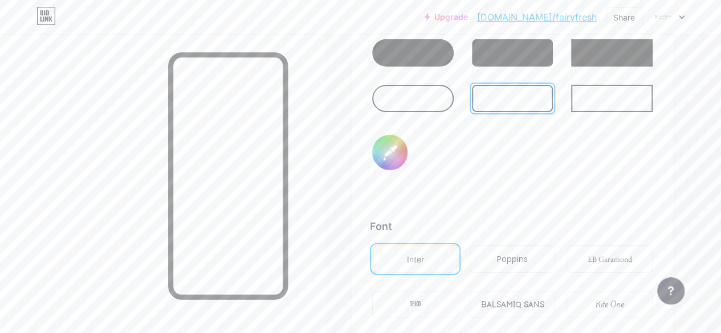
type input "#4e03ab"
type input "#ff2e96"
type input "#4f05a8"
type input "#ff2e96"
type input "#4c05a3"
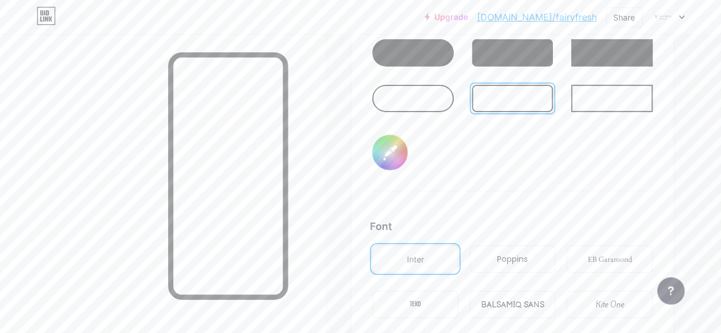
type input "#ff2e96"
type input "#4a059e"
type input "#ff2e96"
type input "#480599"
type input "#ff2e96"
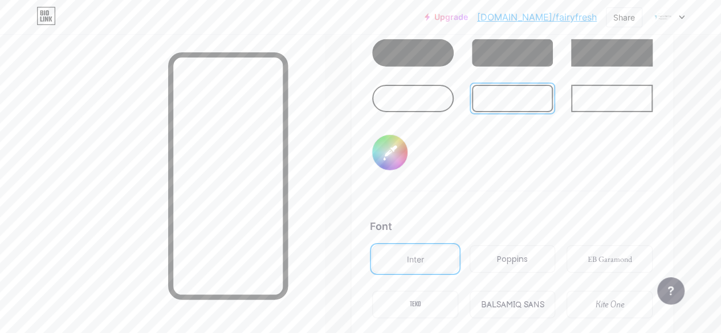
type input "#450594"
type input "#ff2e96"
type input "#43058f"
type input "#ff2e96"
type input "#41058a"
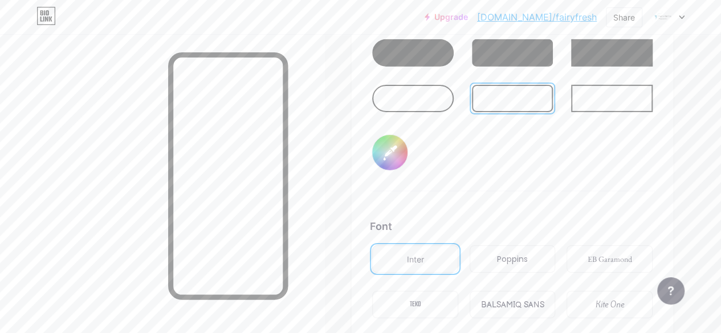
type input "#ff2e96"
type input "#43058f"
type input "#ff2e96"
type input "#450594"
type input "#ff2e96"
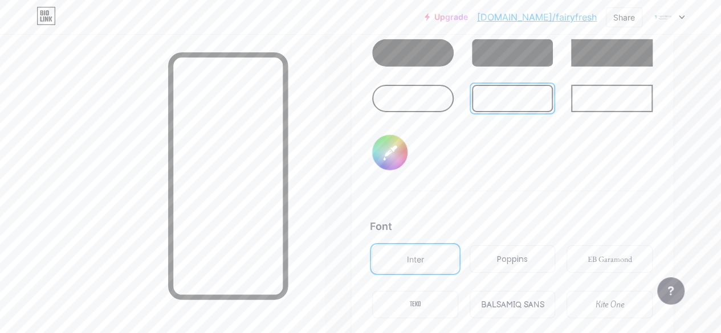
type input "#48049a"
type input "#ff2e96"
type input "#4a049f"
type input "#ff2e96"
type input "#4e03aa"
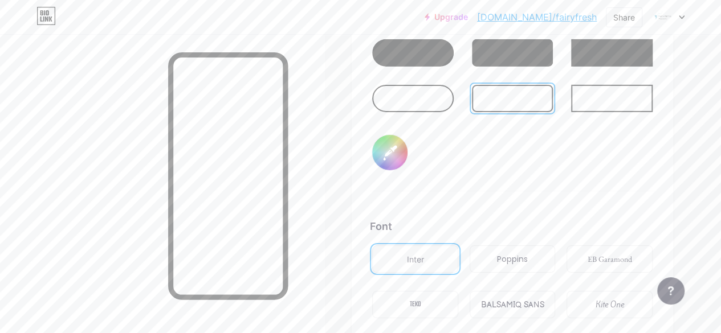
type input "#ff2e96"
type input "#5102b1"
type input "#ff2e96"
type input "#5301b7"
type input "#ff2e96"
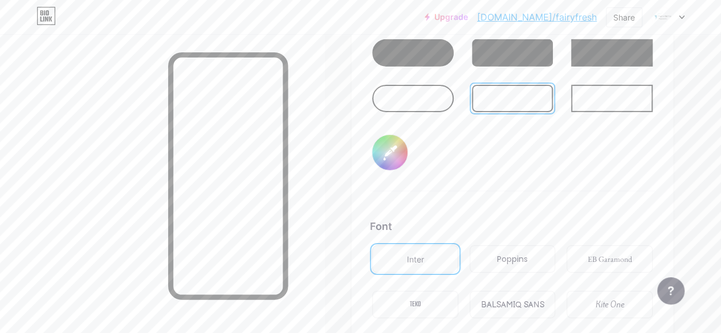
type input "#5700c2"
type input "#ff2e96"
type input "#5a00c7"
type input "#ff2e96"
type input "#5e00d1"
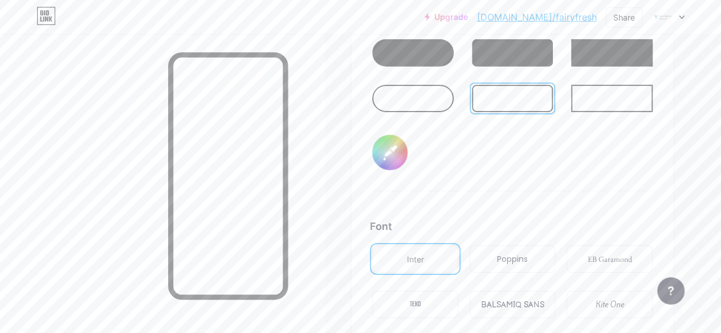
type input "#ff2e96"
type input "#6000d6"
type input "#ff2e96"
type input "#6300db"
type input "#ff2e96"
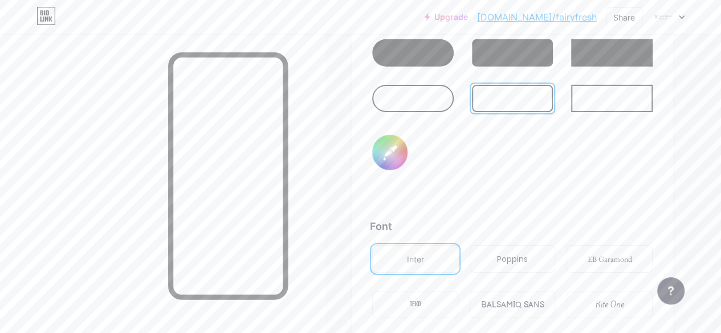
type input "#6500e0"
type input "#ff2e96"
type input "#6700e6"
type input "#ff2e96"
type input "#6a00eb"
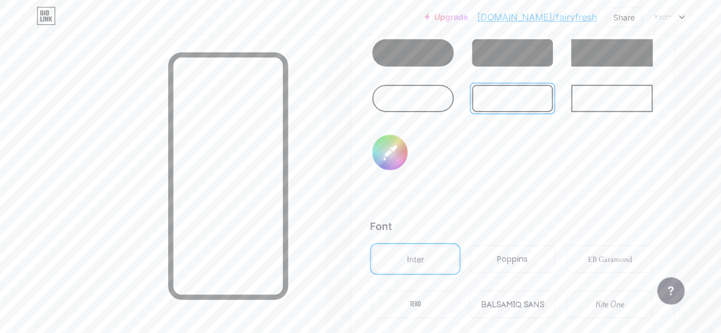
type input "#ff2e96"
type input "#6c00f0"
type input "#ff2e96"
type input "#6e00f5"
type input "#ff2e96"
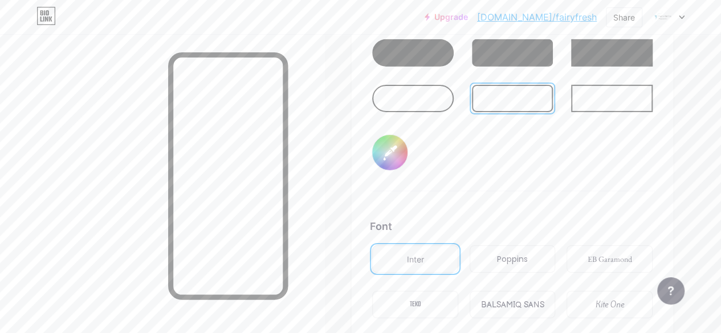
type input "#7000fa"
type input "#ff2e96"
type input "#7300ff"
type input "#ff2e96"
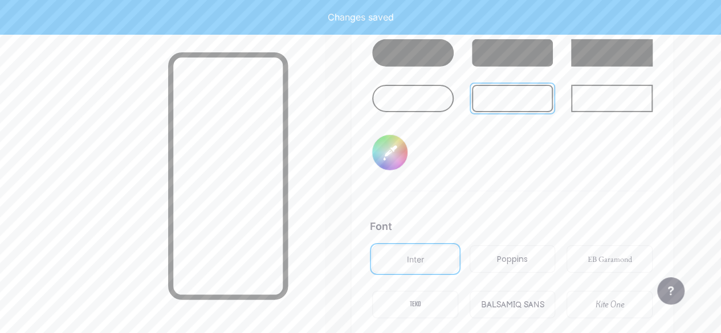
type input "#7000fa"
type input "#ff2e96"
type input "#6e00f5"
type input "#ff2e96"
type input "#6c00f0"
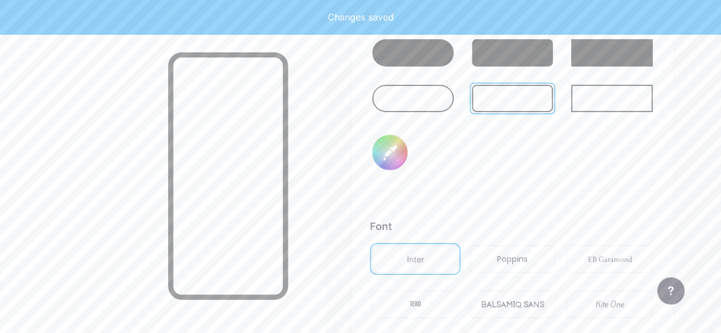
type input "#ff2e96"
type input "#6a00eb"
type input "#ff2e96"
type input "#6700e6"
type input "#ff2e96"
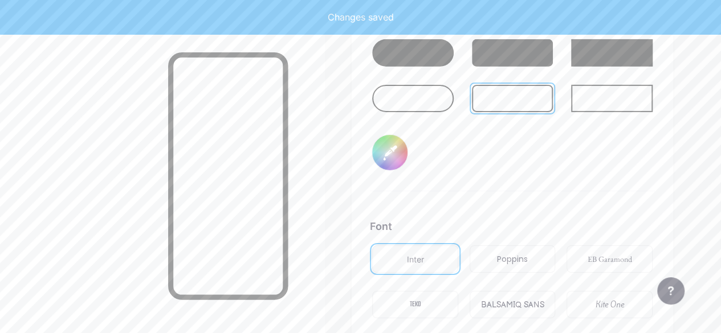
type input "#6500e0"
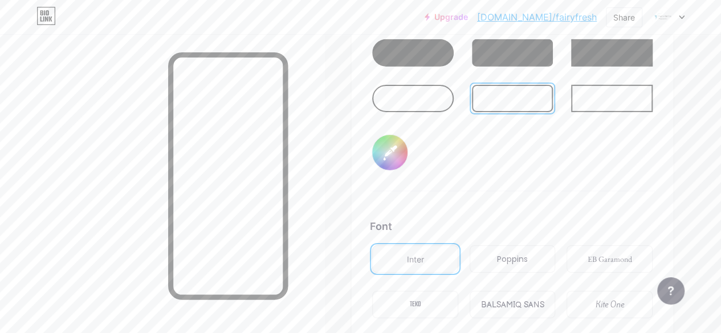
type input "#ff2e96"
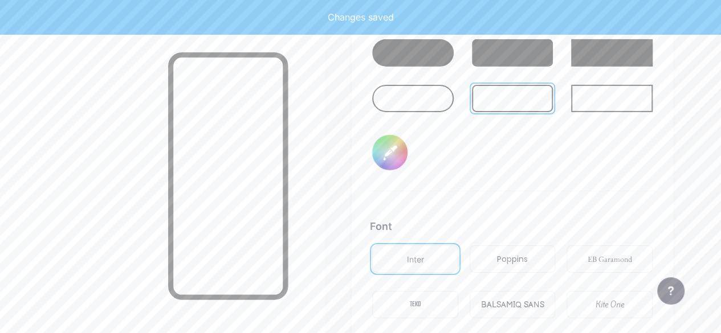
type input "#6500e0"
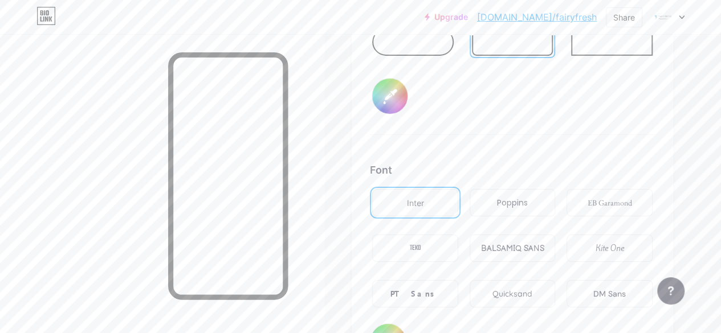
scroll to position [1892, 0]
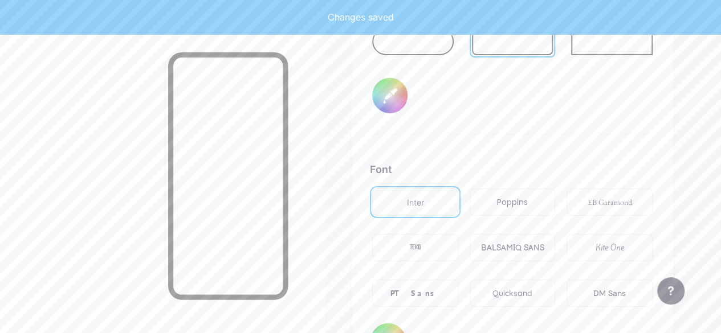
click at [512, 203] on div "Poppins" at bounding box center [512, 203] width 31 height 12
type input "#ff2e96"
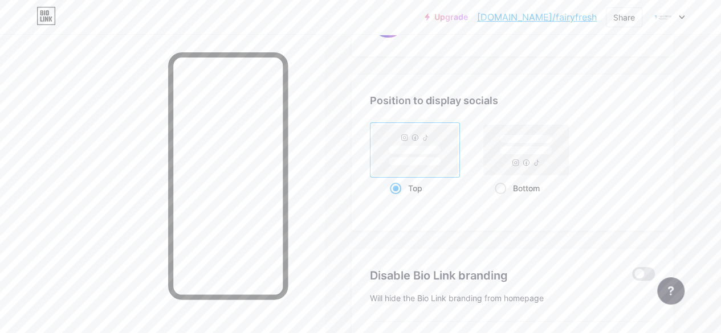
scroll to position [2214, 0]
click at [533, 153] on rect at bounding box center [526, 149] width 52 height 9
click at [502, 198] on input "Bottom" at bounding box center [498, 201] width 7 height 7
radio input "true"
type input "#ff2e96"
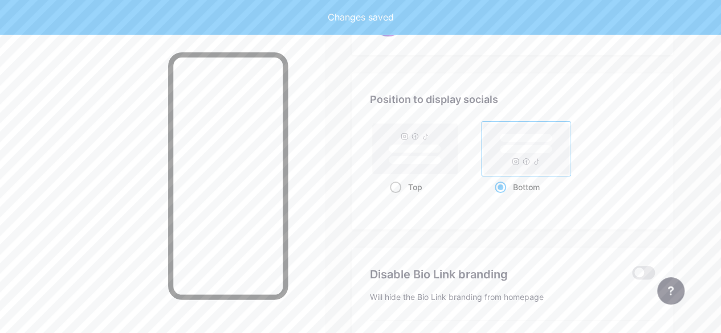
click at [418, 150] on rect at bounding box center [415, 149] width 52 height 9
click at [397, 198] on input "Top" at bounding box center [393, 201] width 7 height 7
radio input "true"
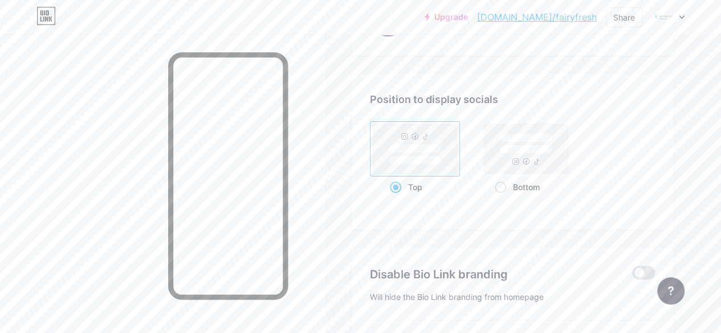
scroll to position [2330, 0]
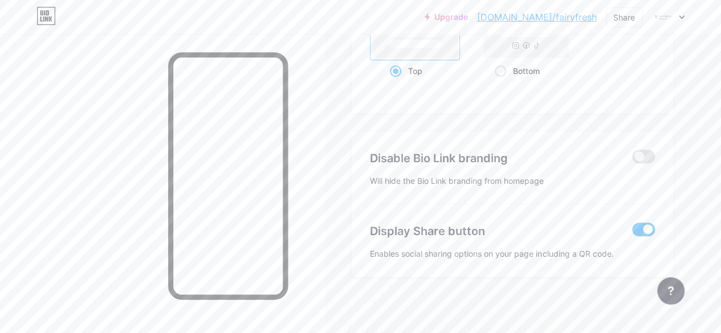
type input "#ff2e96"
click at [641, 152] on span at bounding box center [643, 157] width 23 height 14
click at [632, 160] on input "checkbox" at bounding box center [632, 160] width 0 height 0
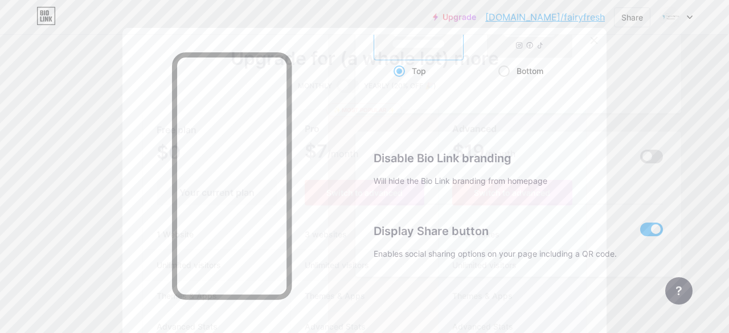
click at [591, 35] on div at bounding box center [594, 40] width 21 height 21
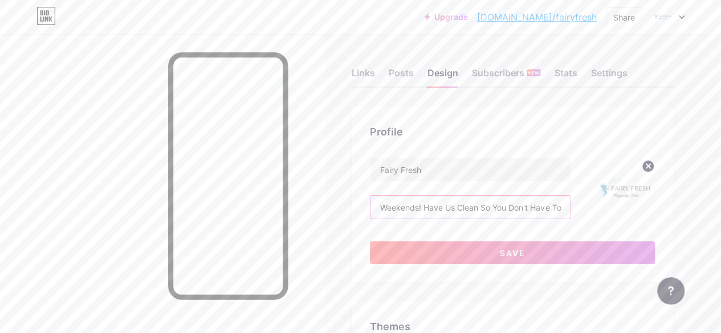
scroll to position [0, 56]
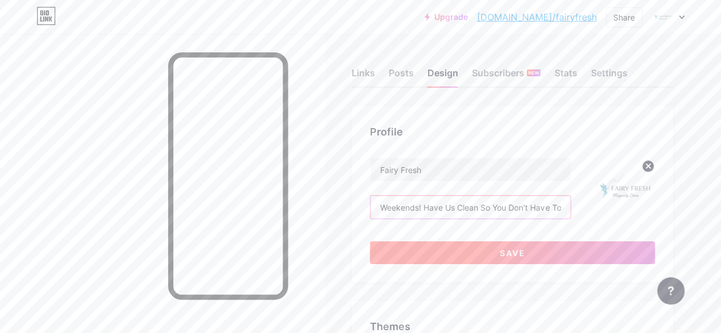
type input "Reclaim Your Weekends! Have Us Clean So You Don't Have To"
click at [475, 249] on button "Save" at bounding box center [512, 253] width 285 height 23
type input "#ff2e96"
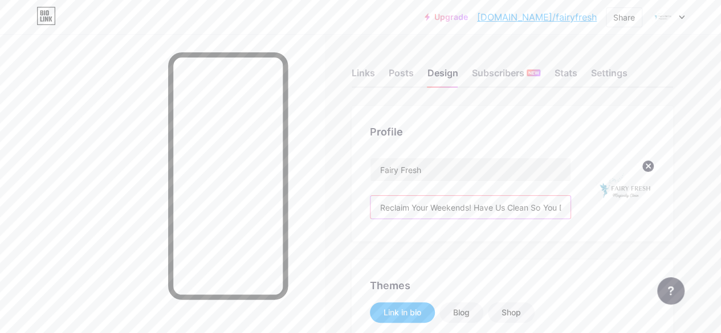
scroll to position [0, 56]
drag, startPoint x: 523, startPoint y: 195, endPoint x: 636, endPoint y: 218, distance: 115.1
click at [636, 218] on div "Fairy Fresh Reclaim Your Weekends! Have Us Clean So You Don't Have To" at bounding box center [512, 191] width 285 height 66
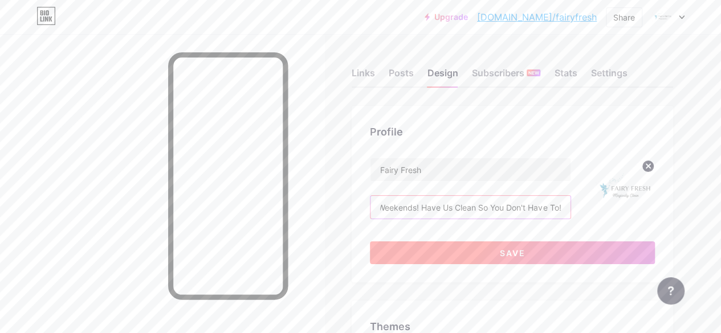
type input "Reclaim Your Weekends! Have Us Clean So You Don't Have To!"
click at [591, 251] on button "Save" at bounding box center [512, 253] width 285 height 23
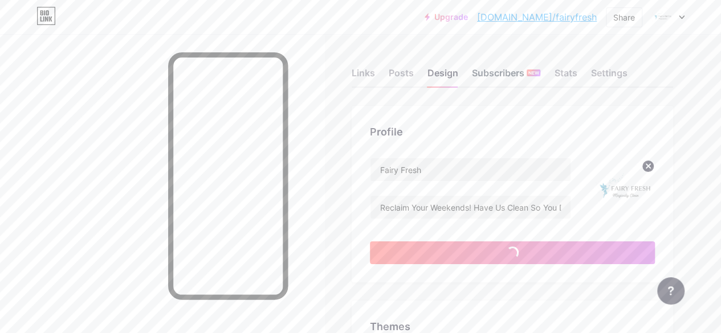
type input "#ff2e96"
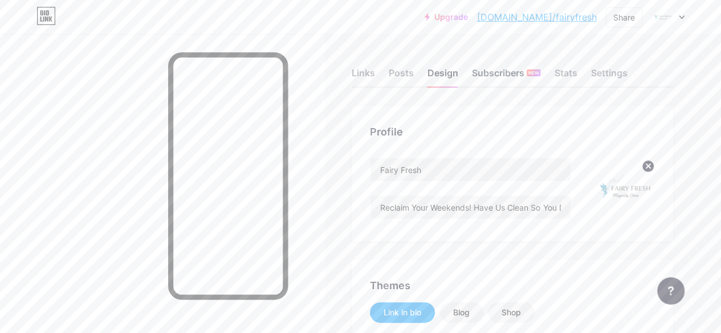
click at [514, 78] on div "Subscribers NEW" at bounding box center [506, 76] width 68 height 21
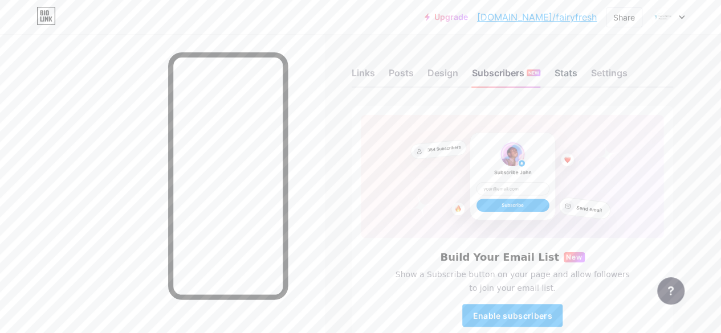
click at [573, 77] on div "Stats" at bounding box center [565, 76] width 23 height 21
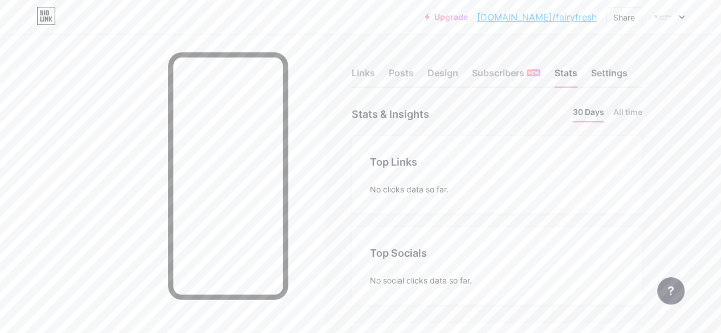
scroll to position [333, 720]
click at [618, 68] on div "Settings" at bounding box center [608, 76] width 36 height 21
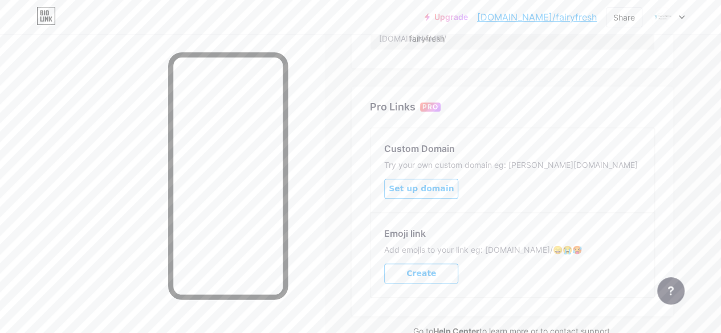
scroll to position [505, 0]
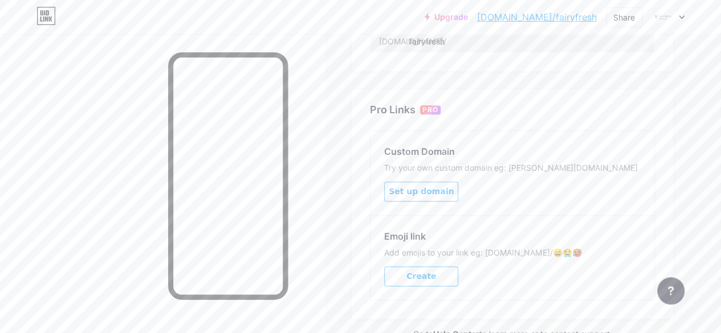
click at [422, 187] on span "Set up domain" at bounding box center [421, 192] width 65 height 10
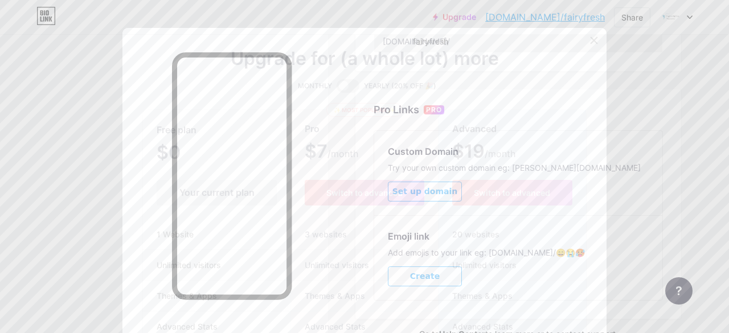
click at [590, 40] on icon at bounding box center [594, 40] width 9 height 9
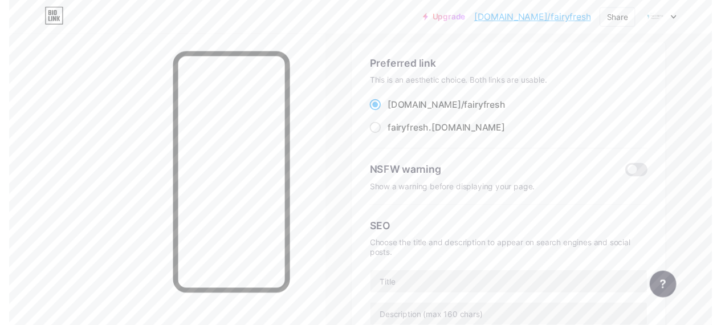
scroll to position [0, 0]
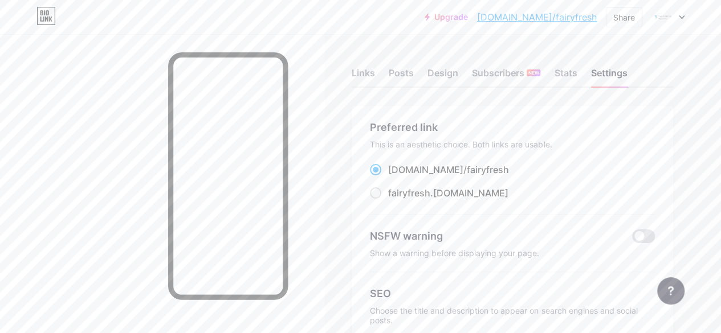
click at [382, 80] on div "Links Posts Design Subscribers NEW Stats Settings" at bounding box center [512, 68] width 321 height 40
click at [358, 71] on div "Links" at bounding box center [363, 76] width 23 height 21
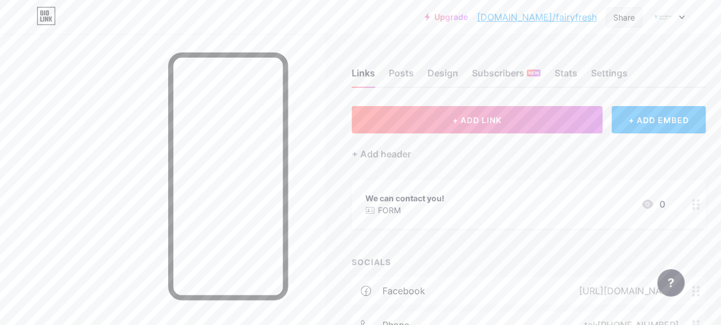
click at [631, 16] on div "Share" at bounding box center [624, 17] width 22 height 12
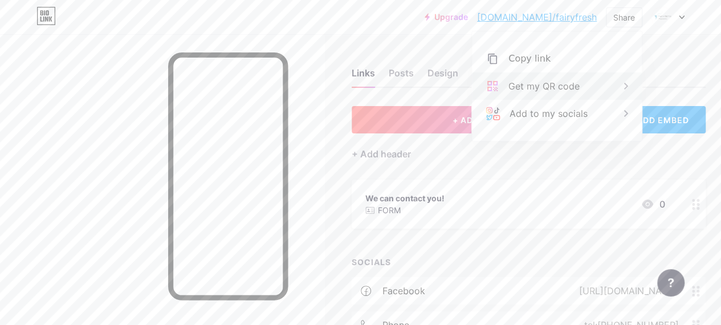
click at [546, 91] on div "Get my QR code" at bounding box center [543, 86] width 71 height 14
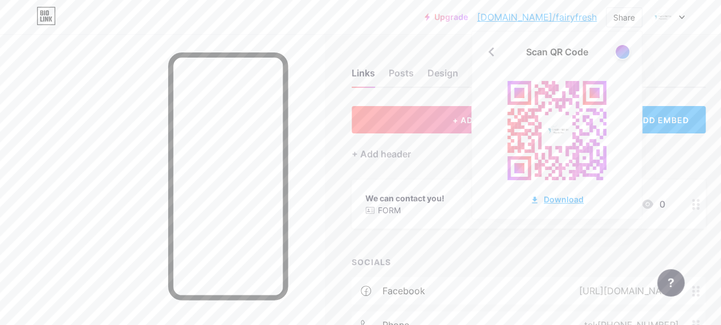
click at [554, 203] on div "Download" at bounding box center [557, 199] width 54 height 12
